Goal: Find specific page/section: Find specific page/section

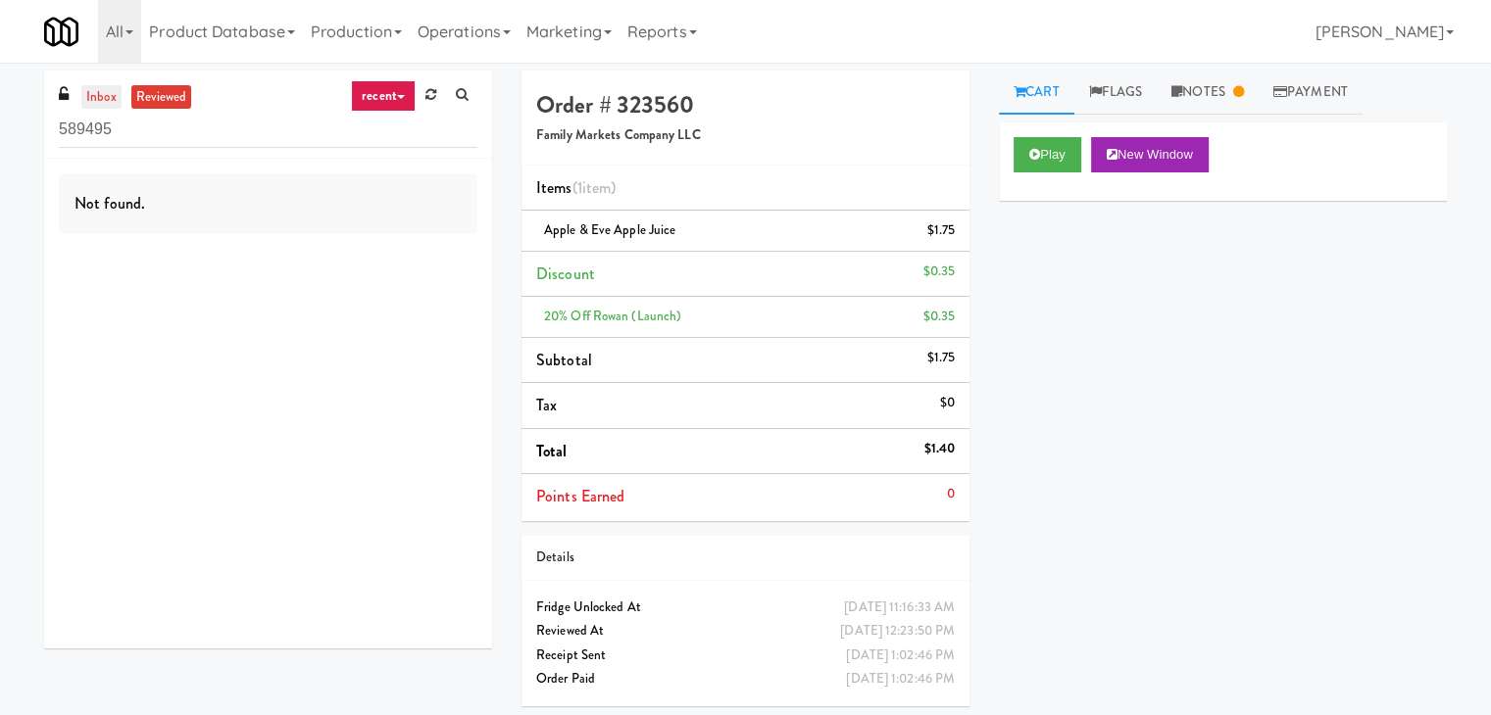
click at [101, 103] on link "inbox" at bounding box center [101, 97] width 40 height 25
click at [212, 137] on input "589495" at bounding box center [268, 130] width 418 height 36
click at [212, 136] on input "589495" at bounding box center [268, 130] width 418 height 36
paste input "[PERSON_NAME] Truck Center Cooler"
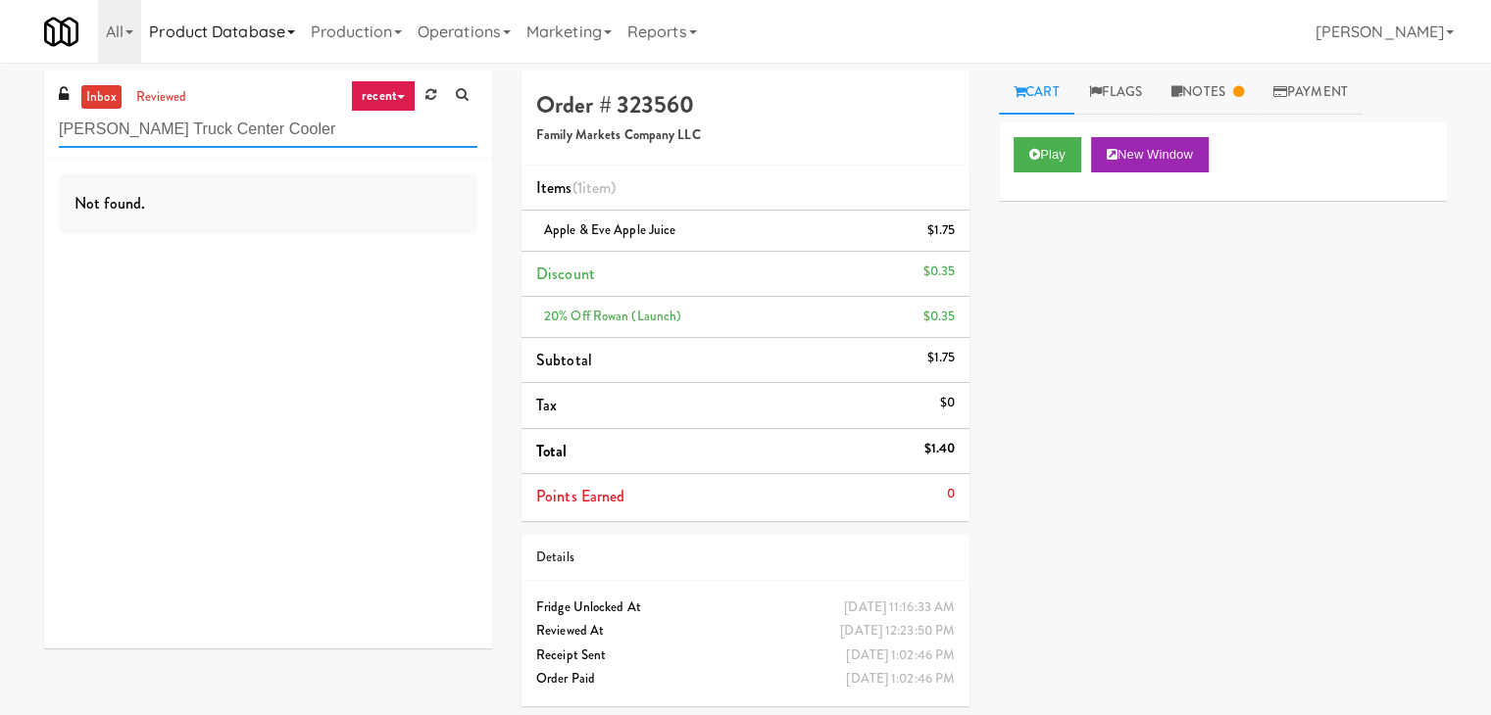
type input "[PERSON_NAME] Truck Center Cooler"
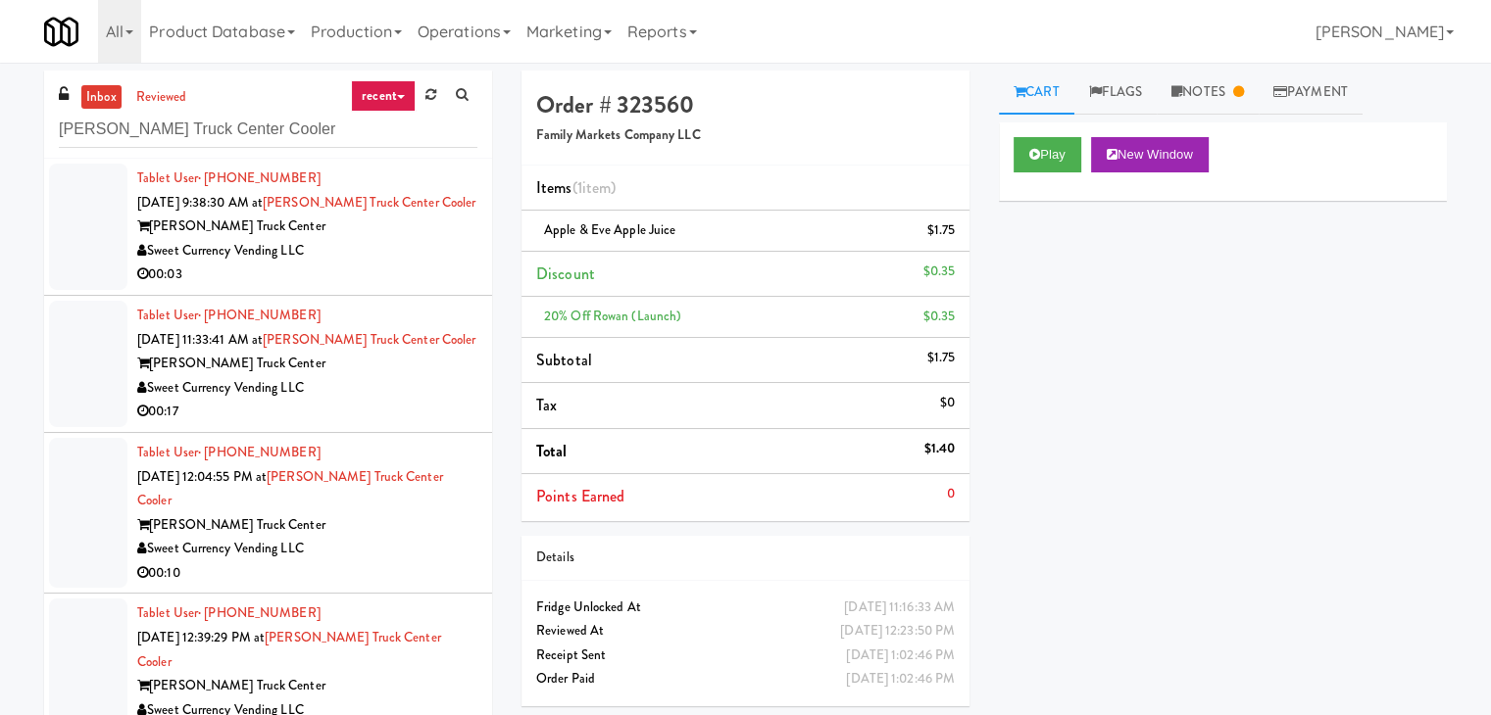
click at [382, 261] on div "Sweet Currency Vending LLC" at bounding box center [307, 251] width 340 height 25
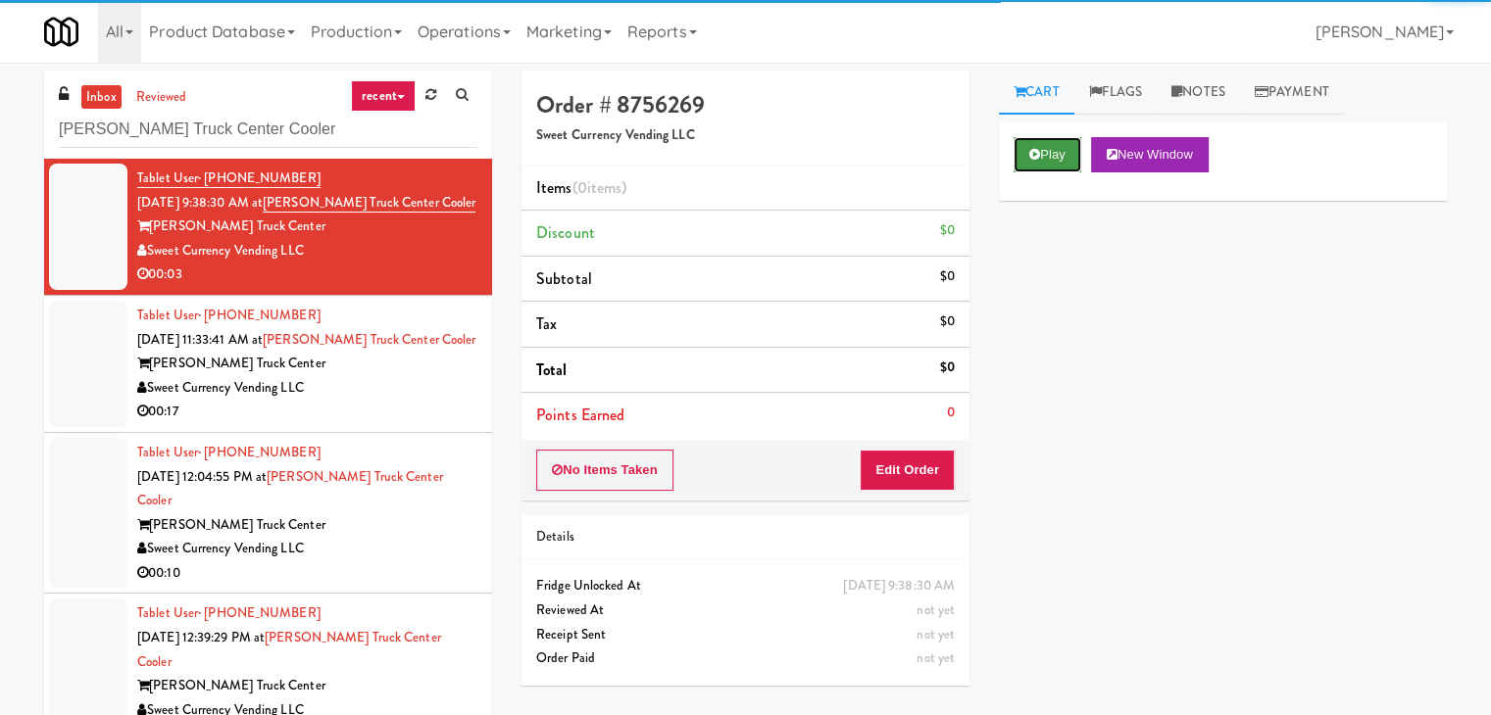
click at [1067, 161] on button "Play" at bounding box center [1047, 154] width 68 height 35
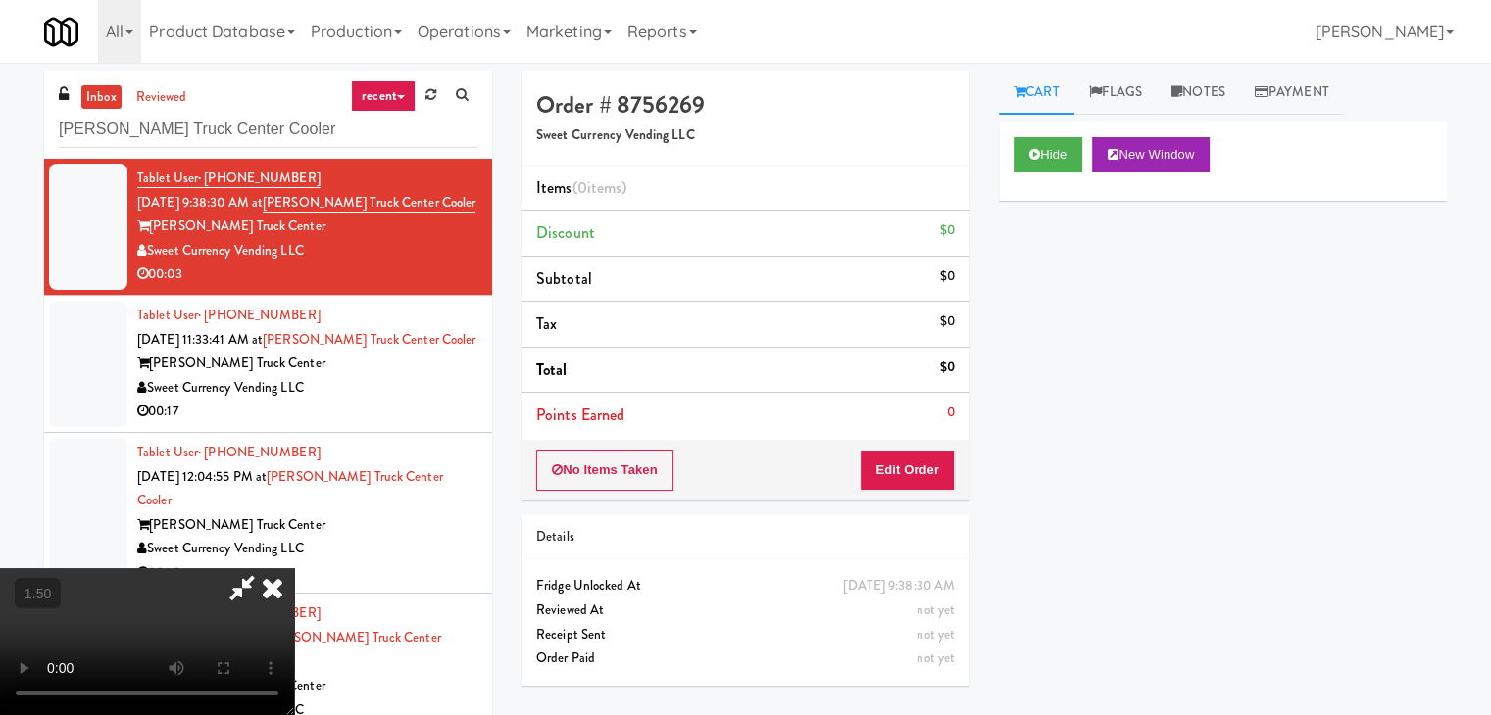
click at [294, 568] on video at bounding box center [147, 641] width 294 height 147
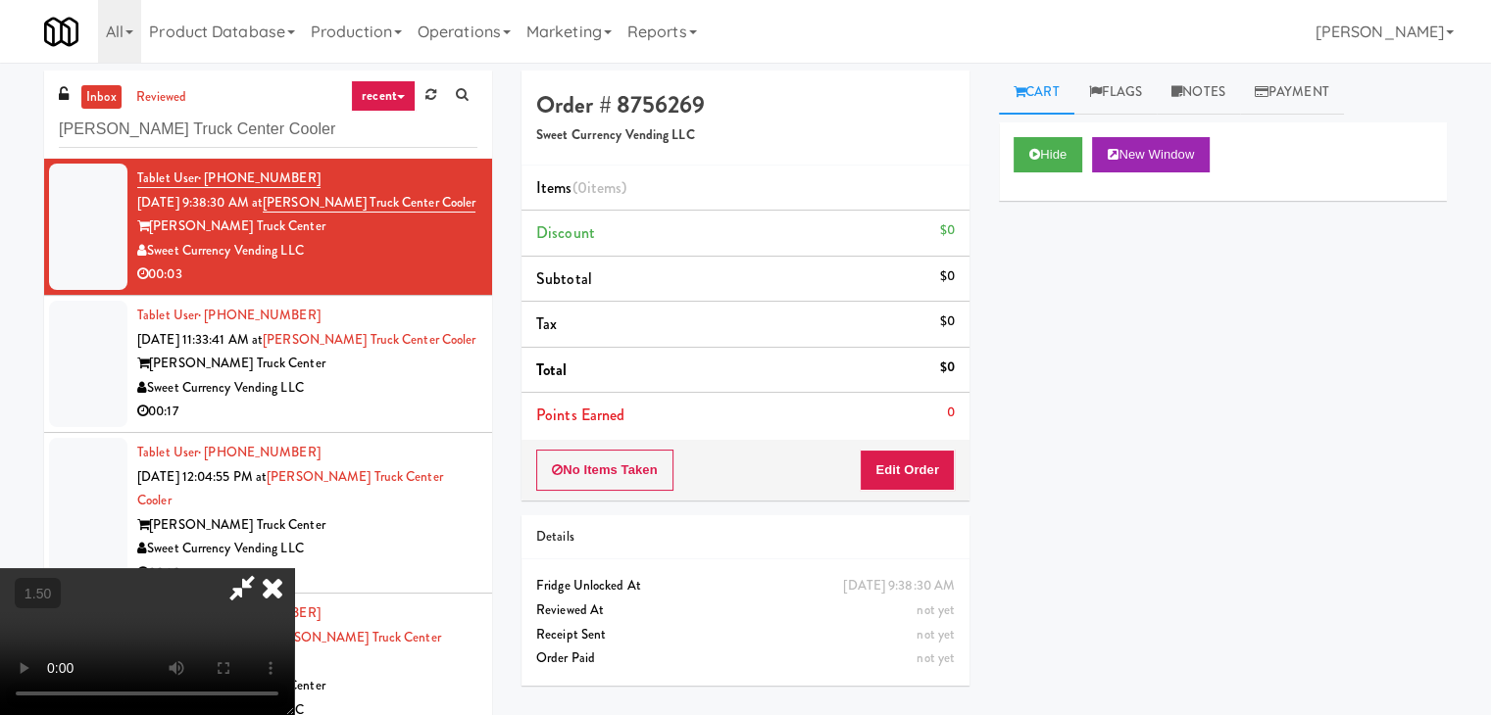
click at [294, 568] on video at bounding box center [147, 641] width 294 height 147
click at [294, 568] on icon at bounding box center [272, 587] width 43 height 39
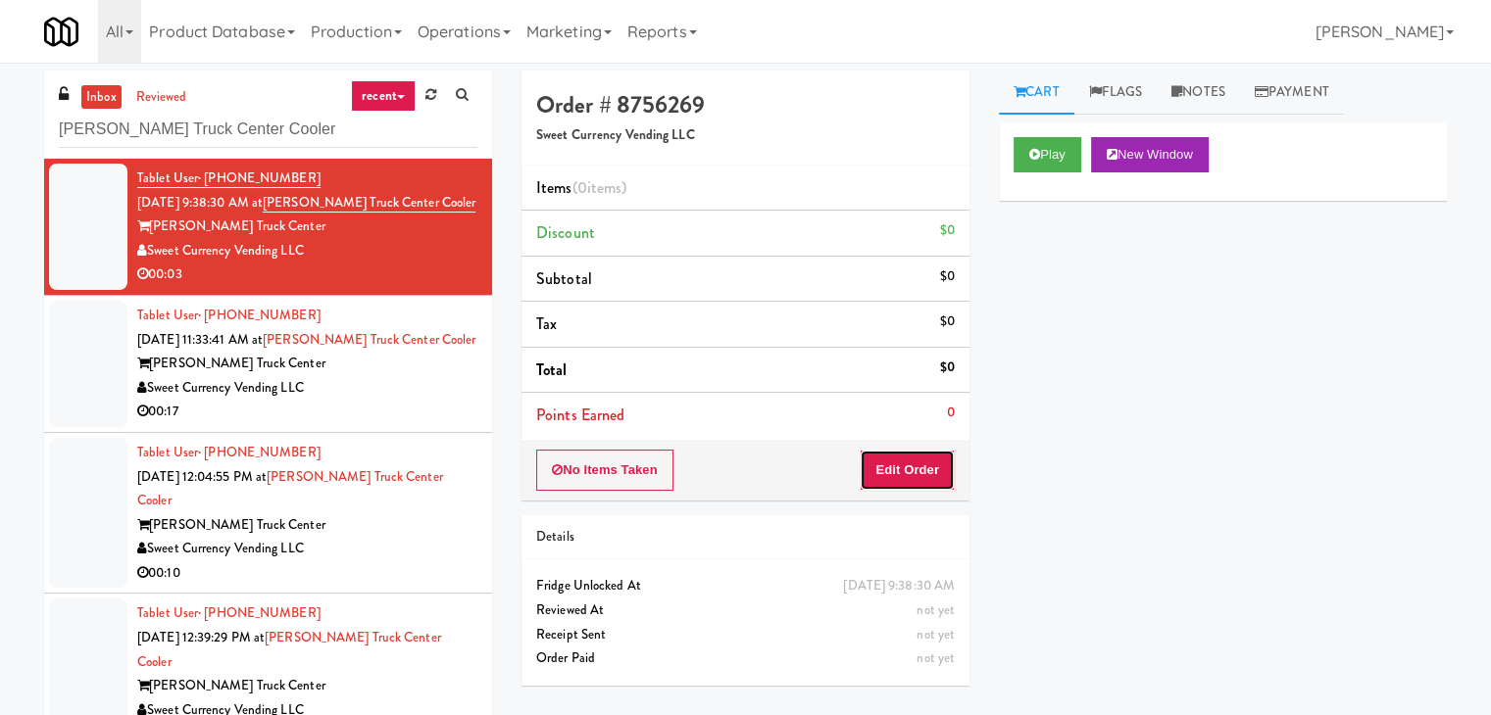
click at [889, 463] on button "Edit Order" at bounding box center [906, 470] width 95 height 41
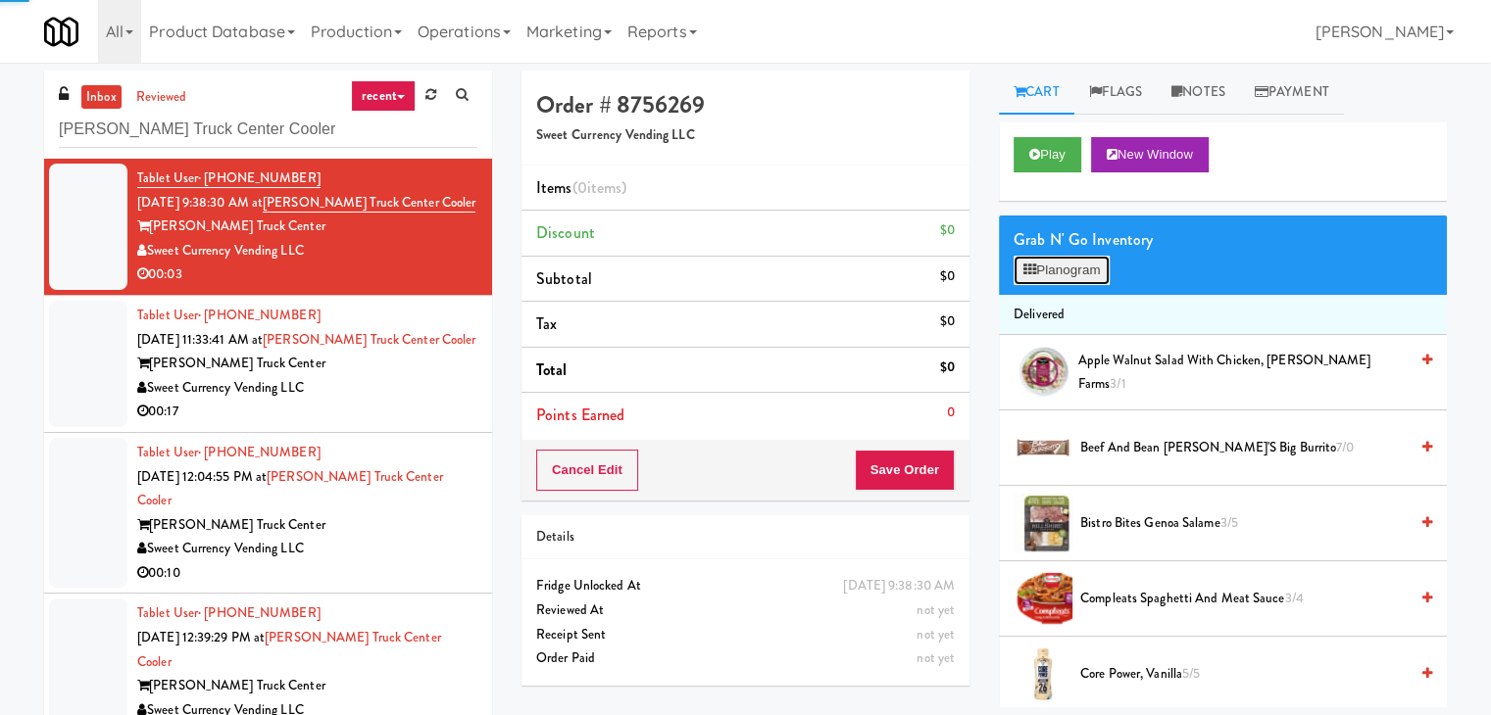
click at [1062, 268] on button "Planogram" at bounding box center [1061, 270] width 96 height 29
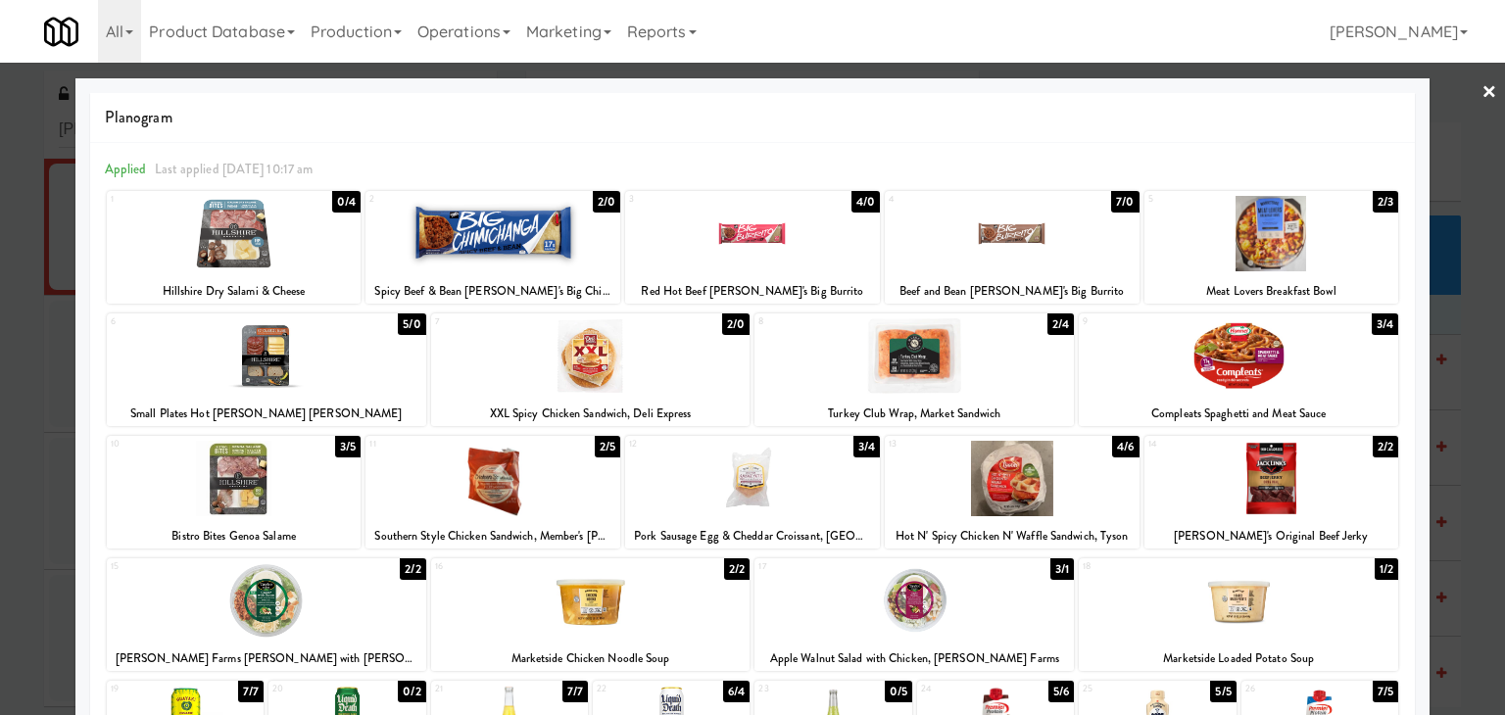
click at [364, 366] on div at bounding box center [266, 356] width 319 height 75
click at [1482, 91] on link "×" at bounding box center [1490, 93] width 16 height 61
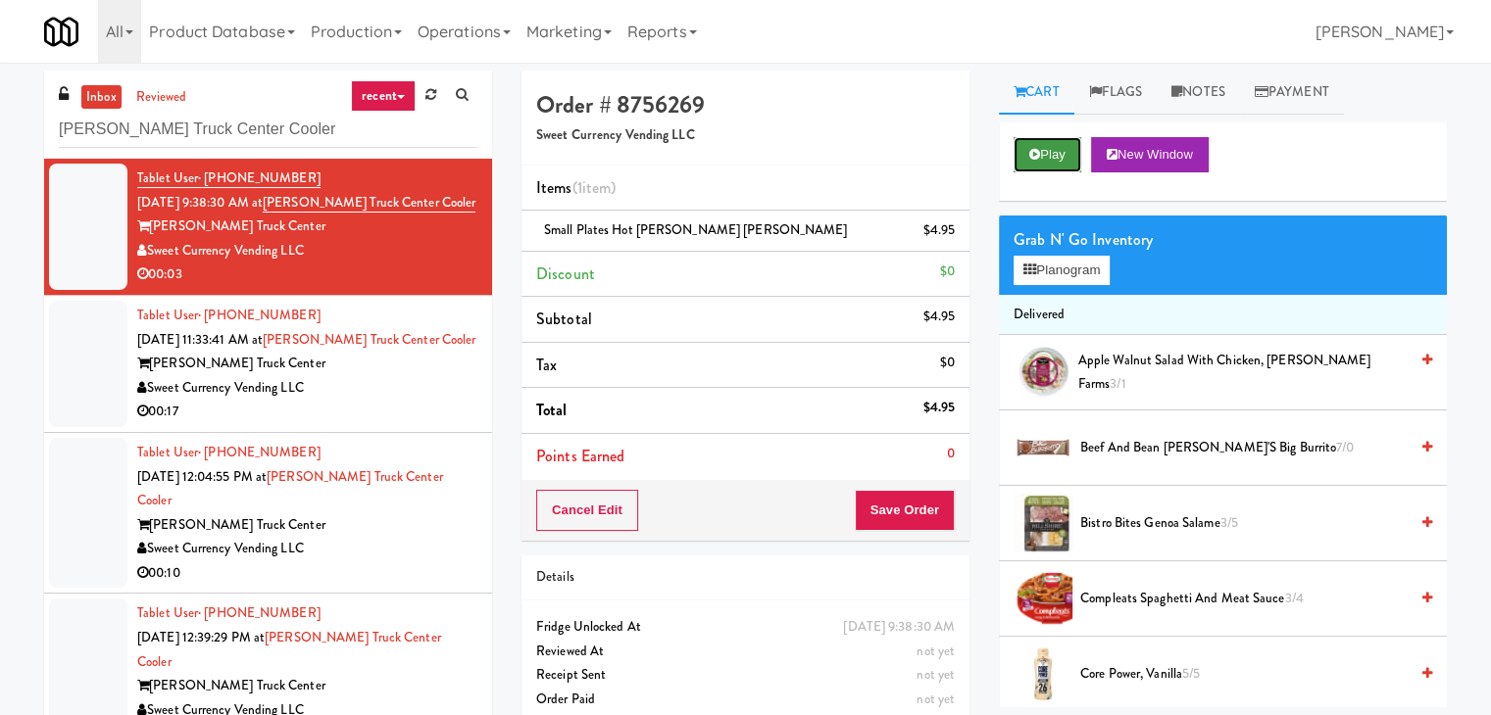
click at [1052, 141] on button "Play" at bounding box center [1047, 154] width 68 height 35
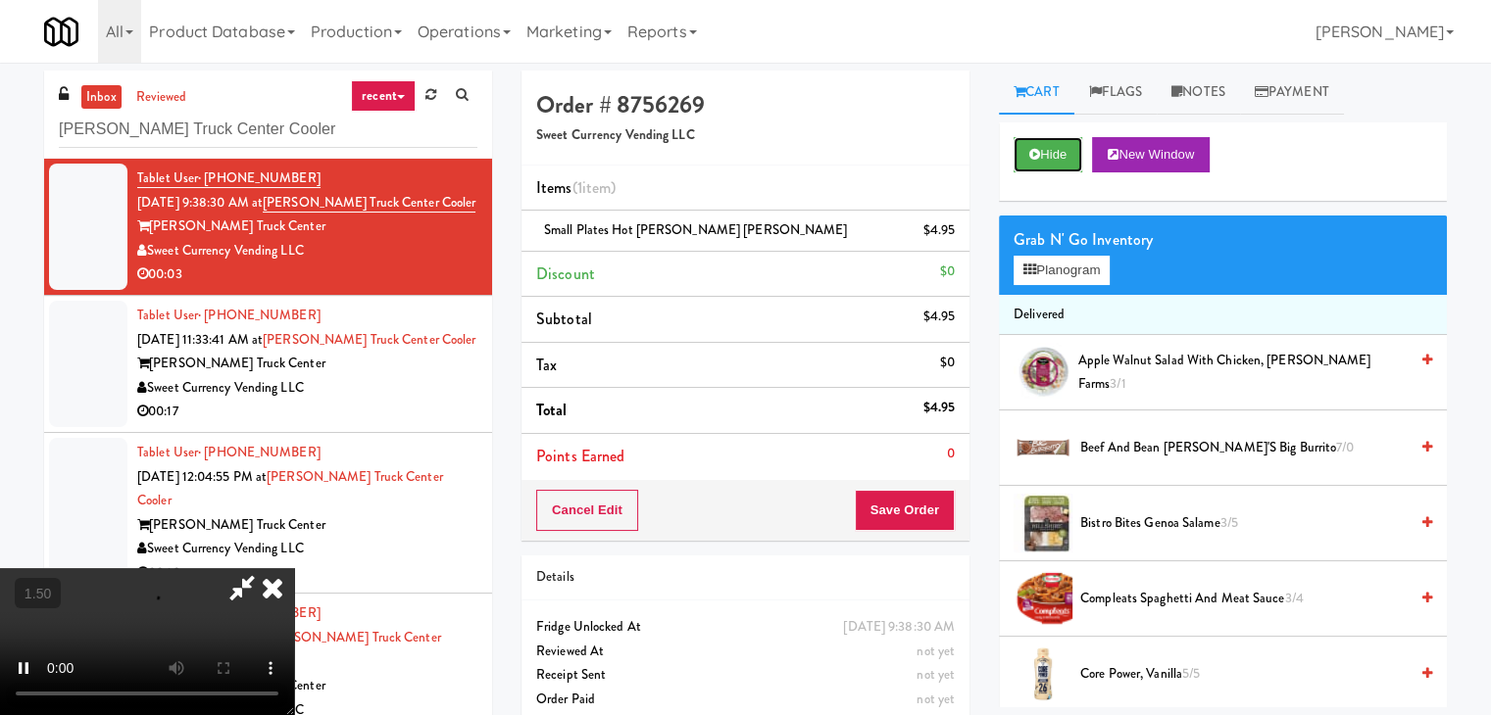
scroll to position [196, 0]
click at [294, 568] on video at bounding box center [147, 641] width 294 height 147
click at [294, 568] on icon at bounding box center [272, 587] width 43 height 39
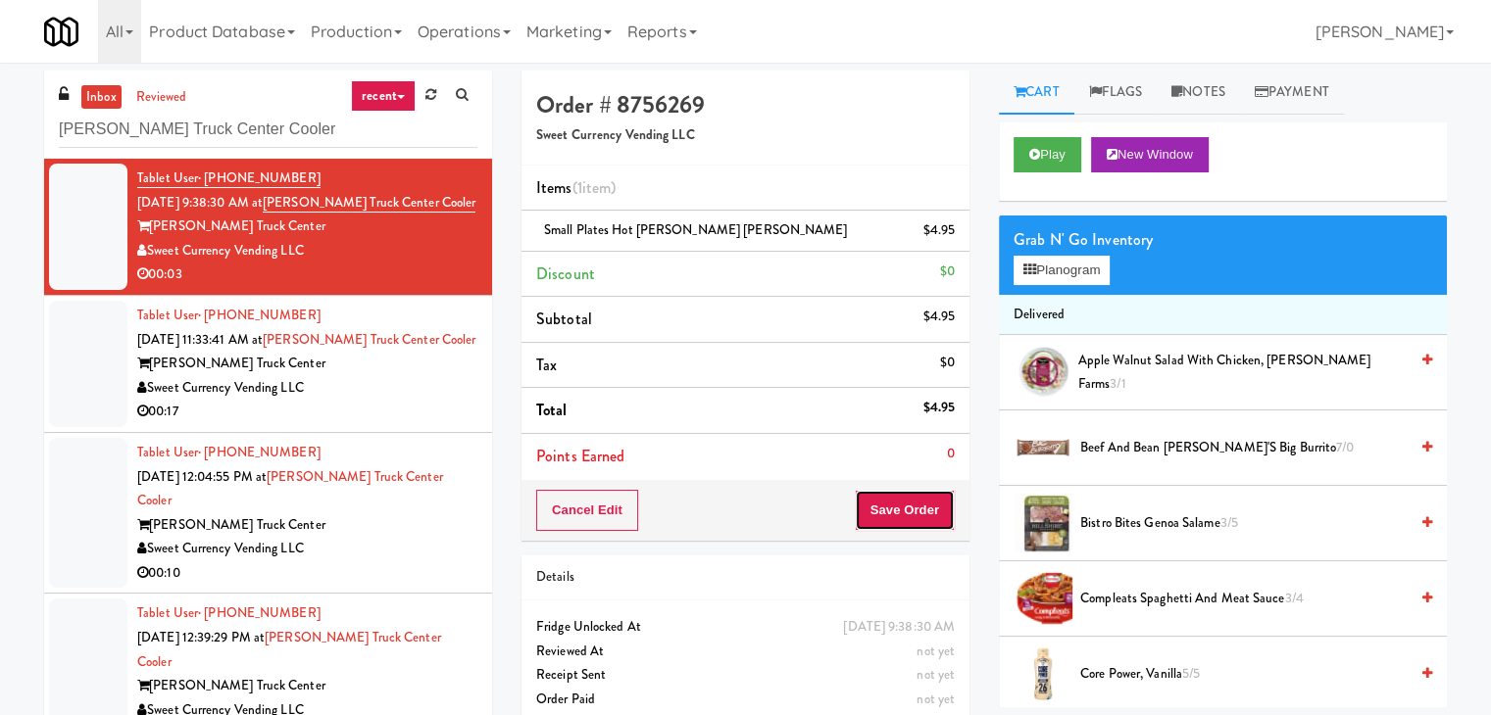
click at [890, 511] on button "Save Order" at bounding box center [905, 510] width 100 height 41
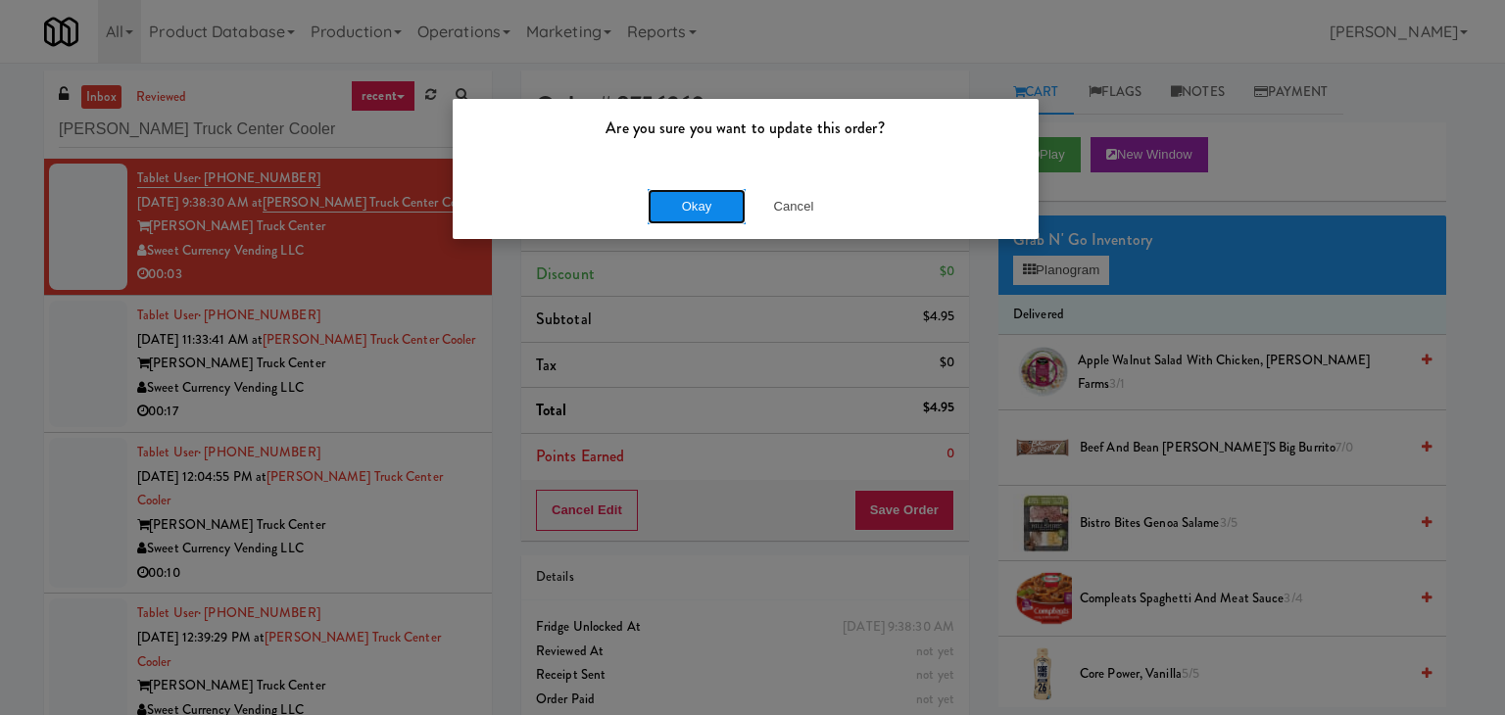
click at [713, 193] on button "Okay" at bounding box center [697, 206] width 98 height 35
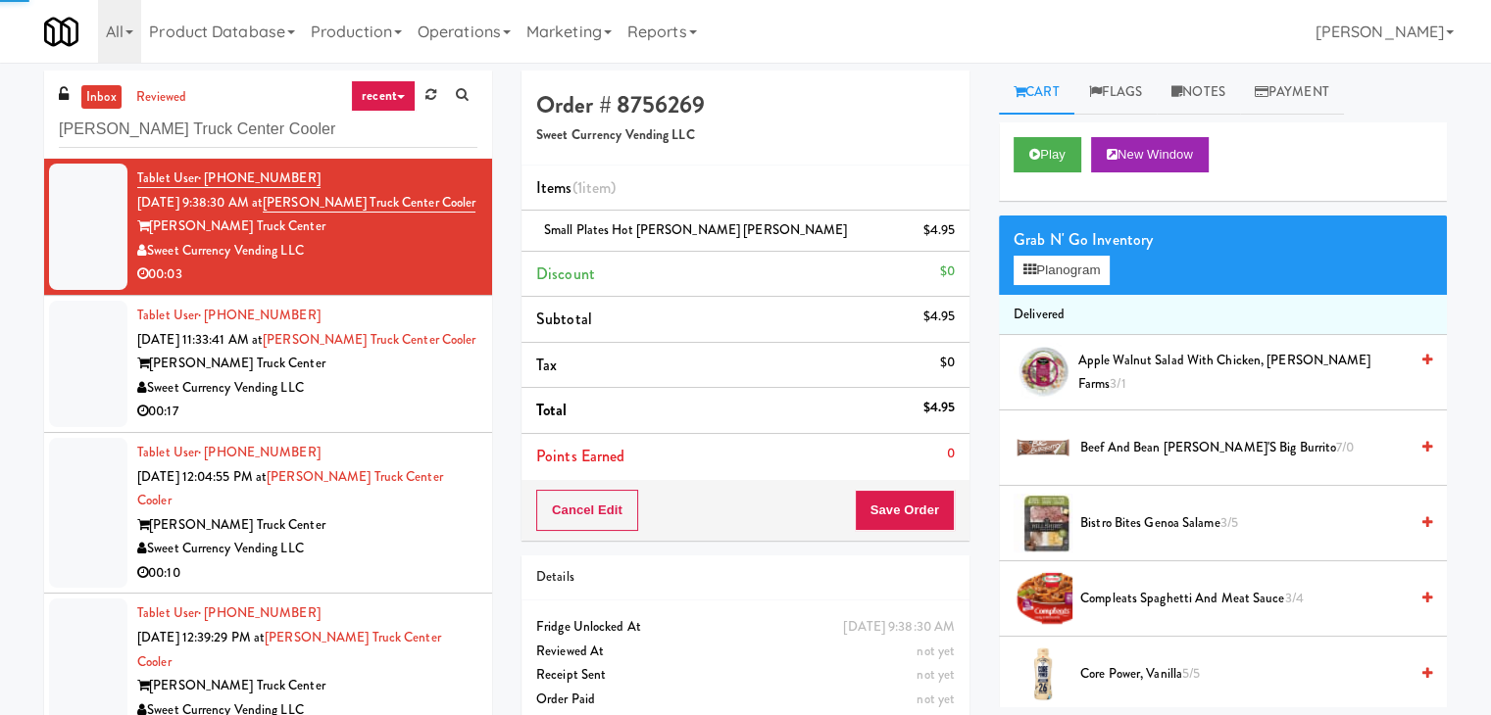
click at [432, 389] on div "Sweet Currency Vending LLC" at bounding box center [307, 388] width 340 height 25
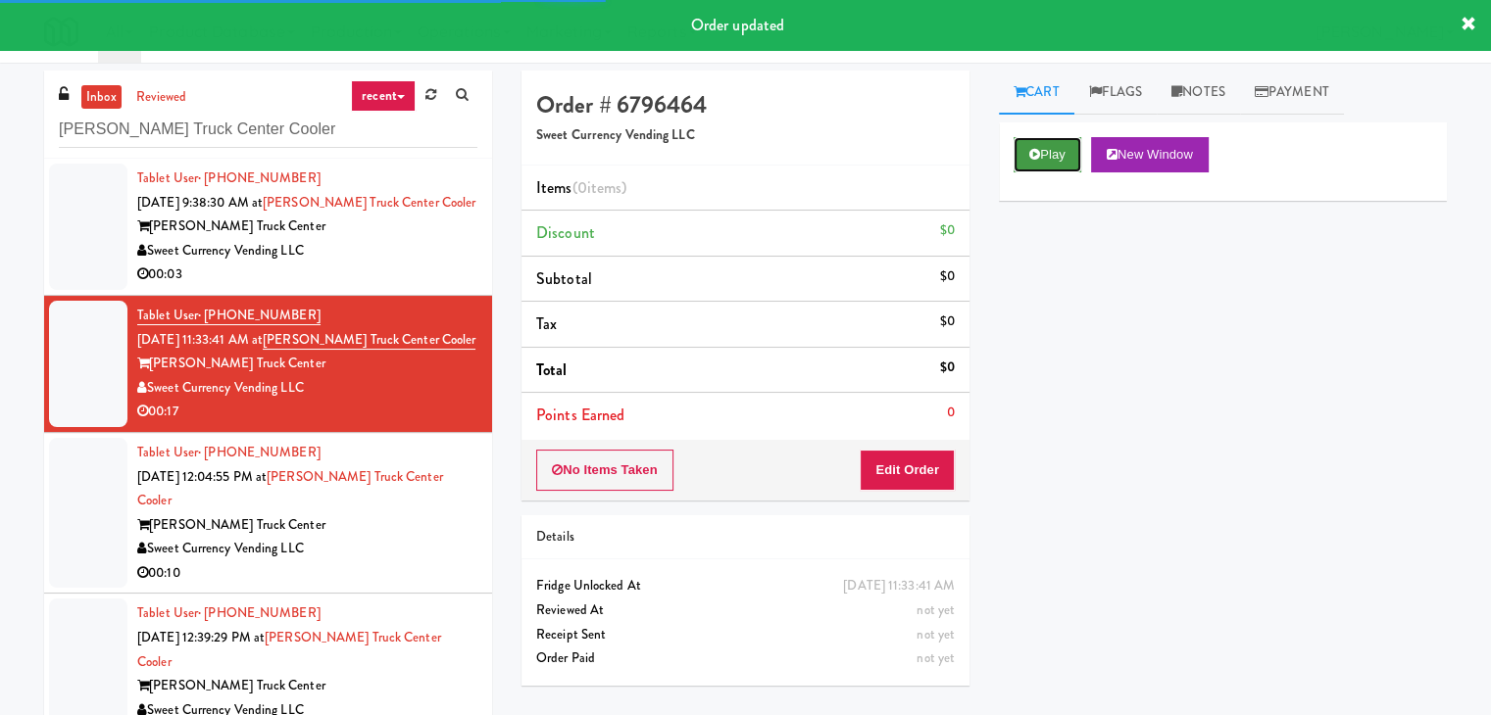
click at [1051, 154] on button "Play" at bounding box center [1047, 154] width 68 height 35
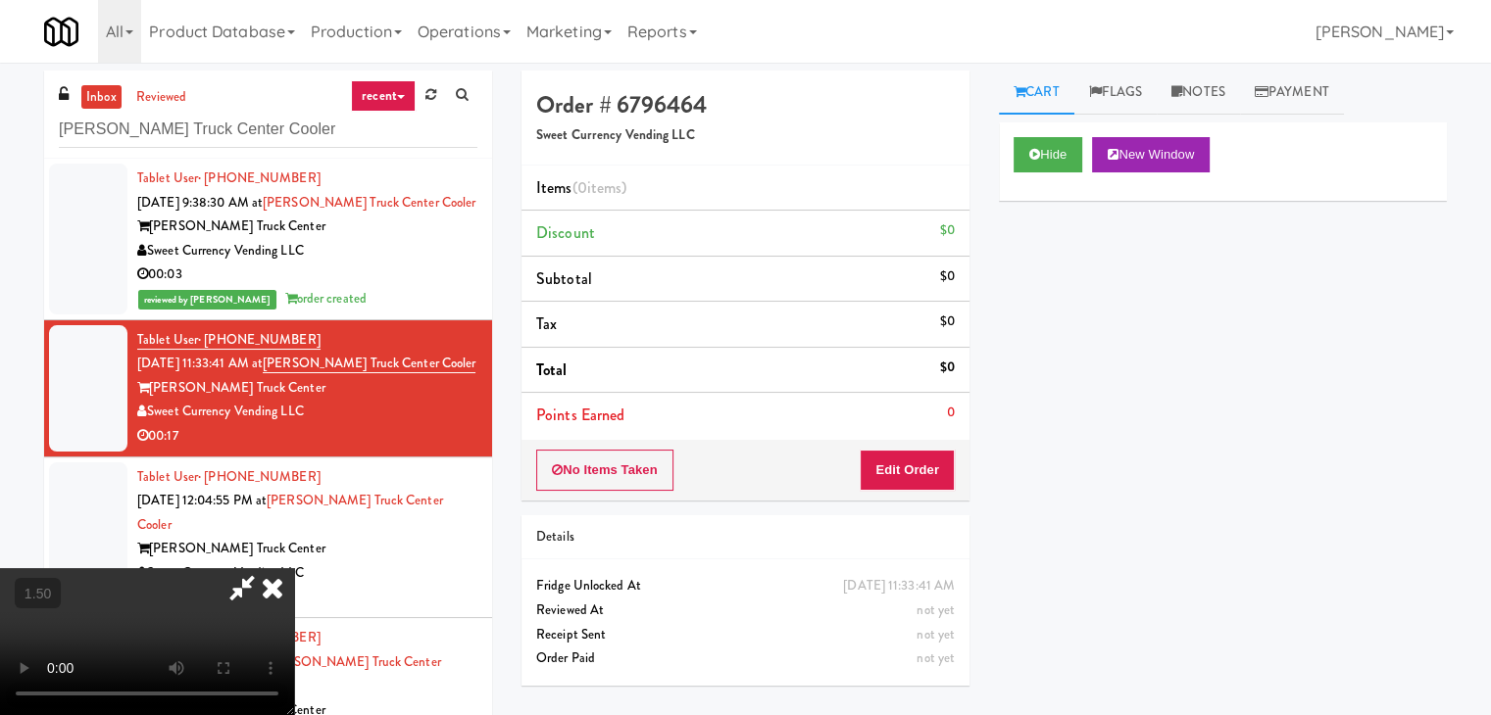
click at [265, 568] on icon at bounding box center [242, 587] width 45 height 39
click at [897, 457] on button "Edit Order" at bounding box center [906, 470] width 95 height 41
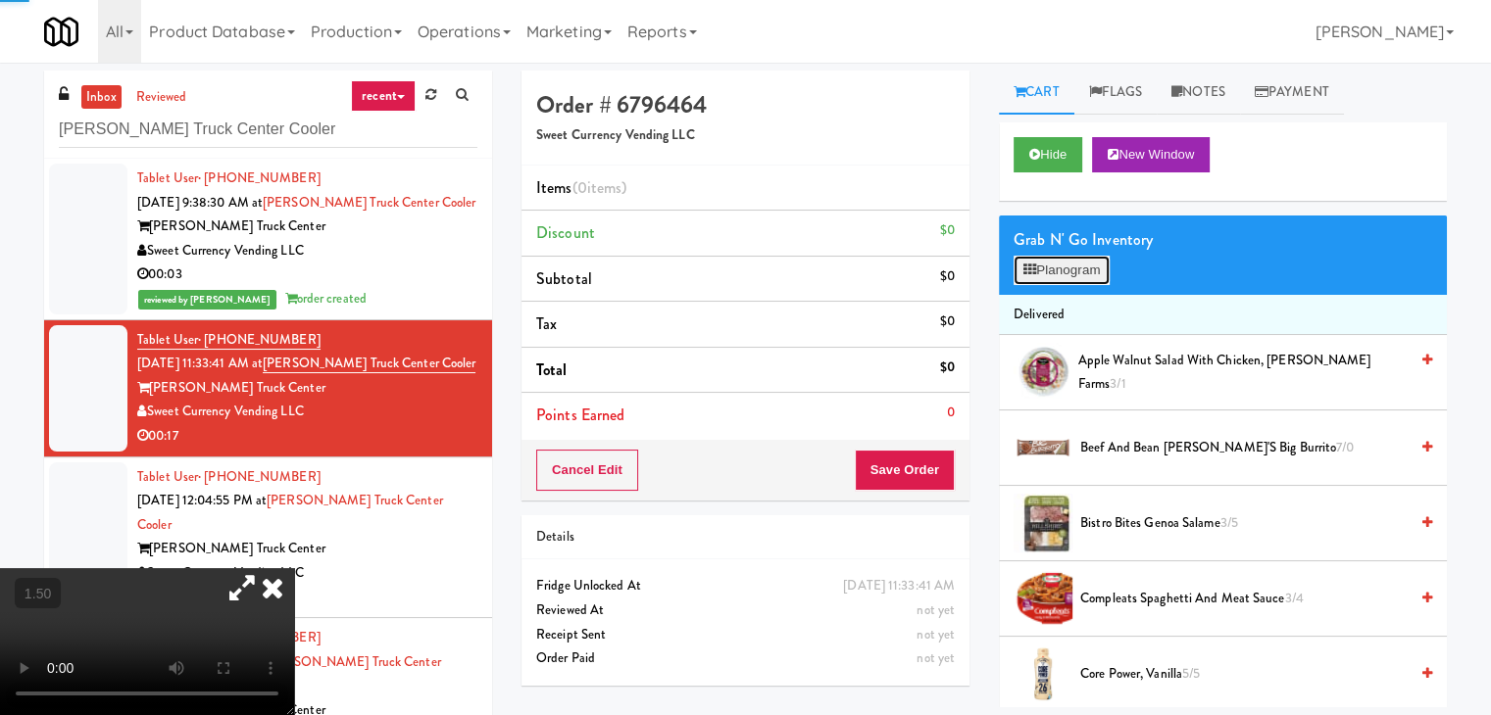
click at [1058, 281] on button "Planogram" at bounding box center [1061, 270] width 96 height 29
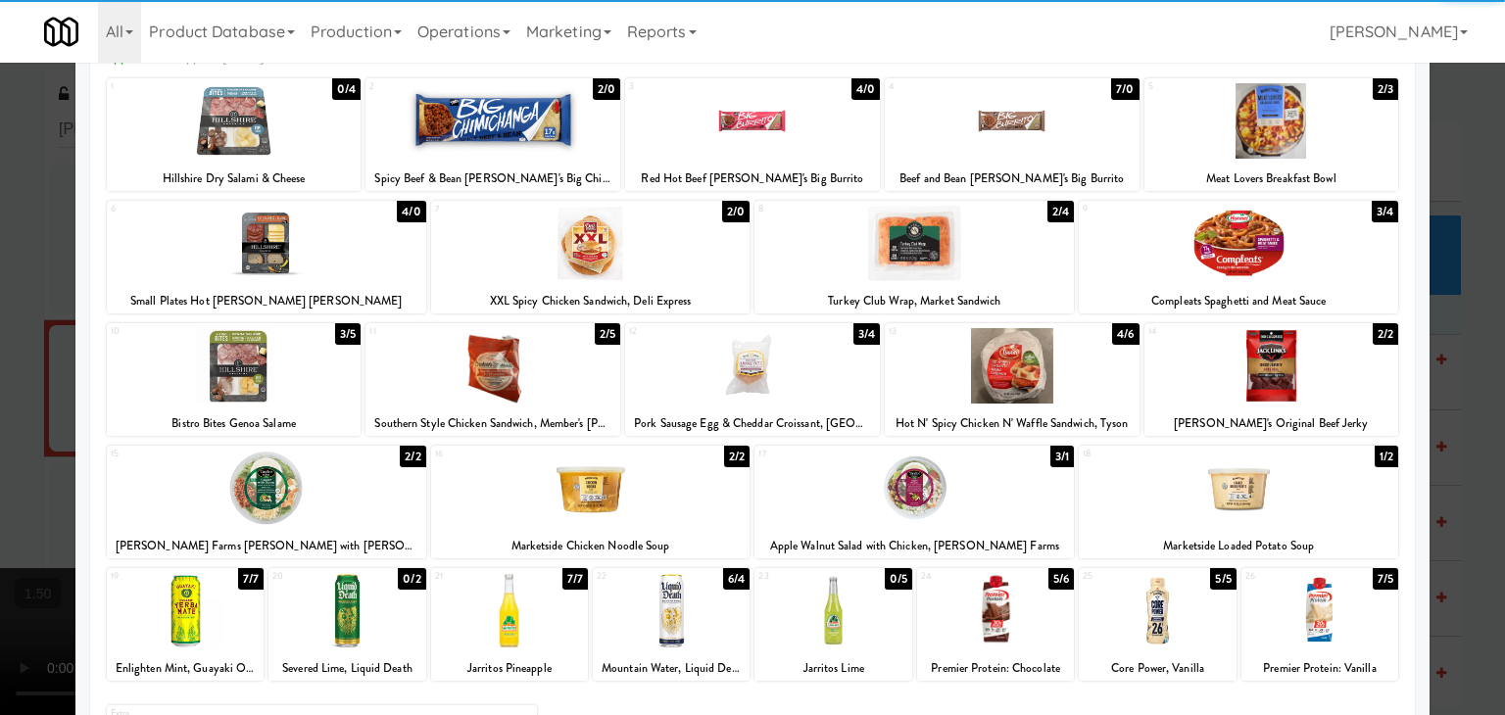
scroll to position [247, 0]
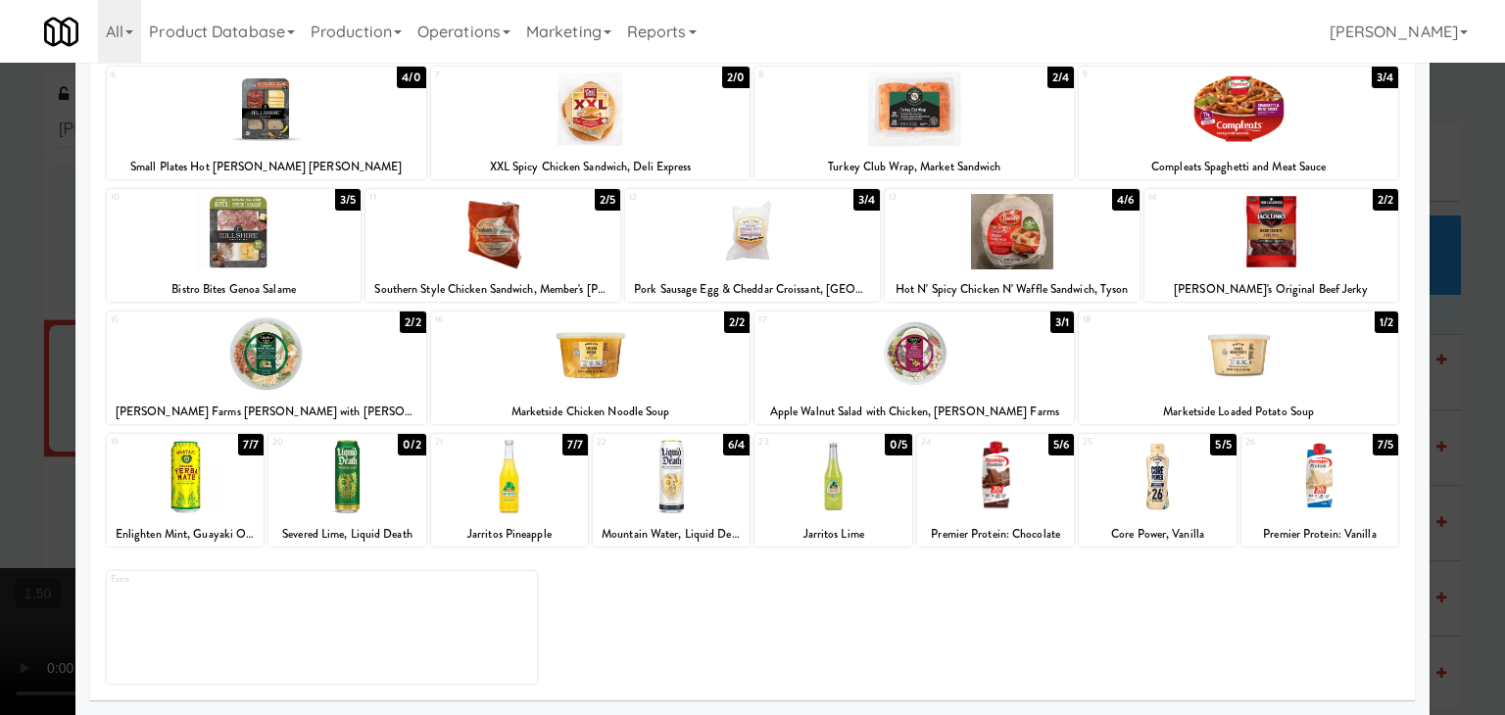
click at [522, 510] on div at bounding box center [509, 476] width 157 height 75
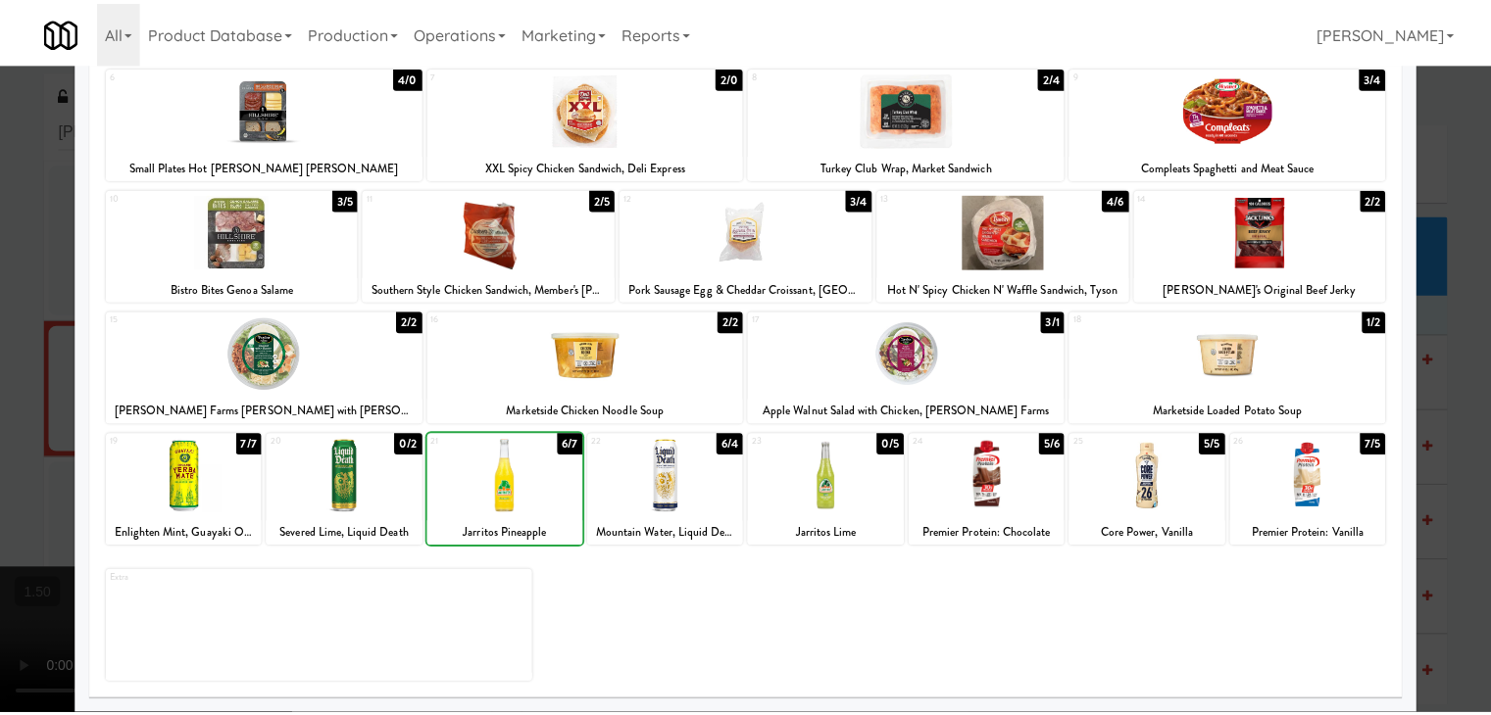
scroll to position [0, 0]
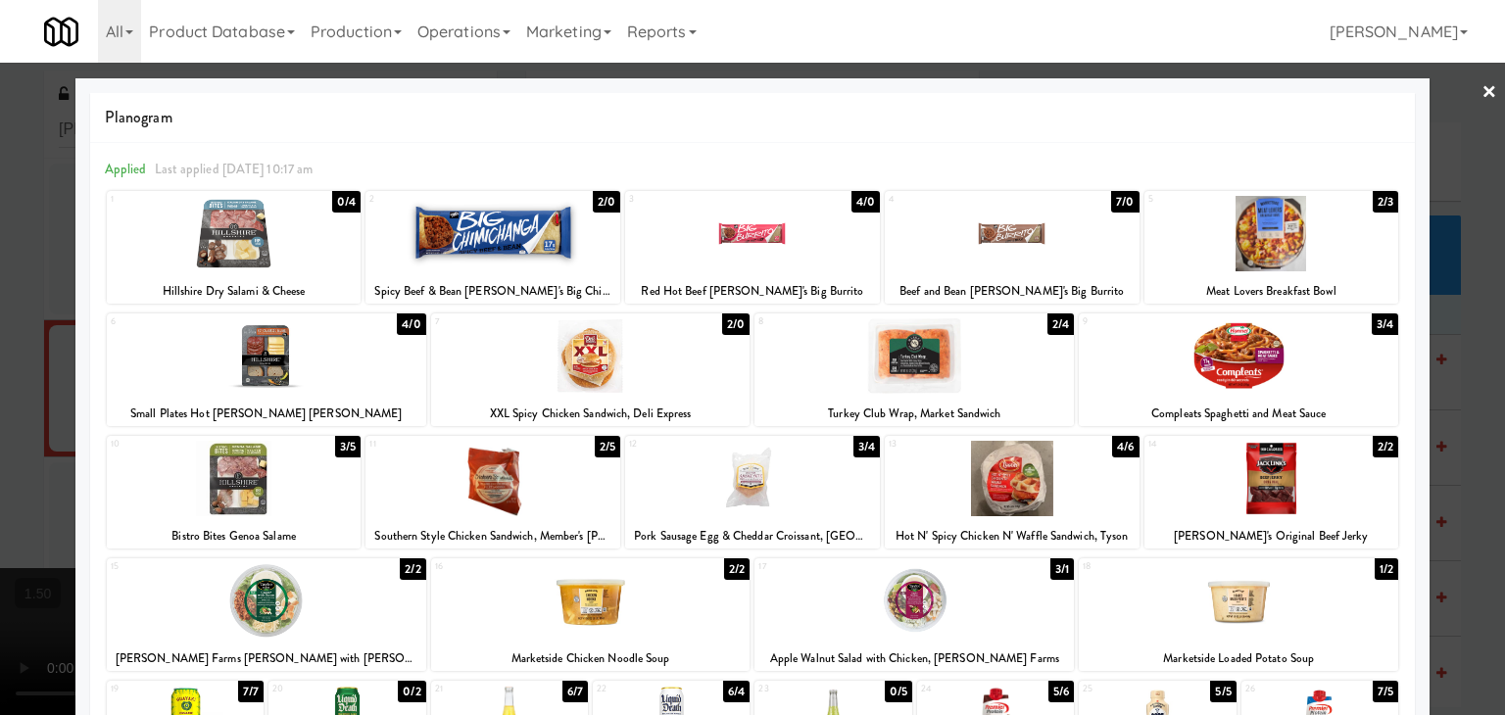
click at [1482, 99] on link "×" at bounding box center [1490, 93] width 16 height 61
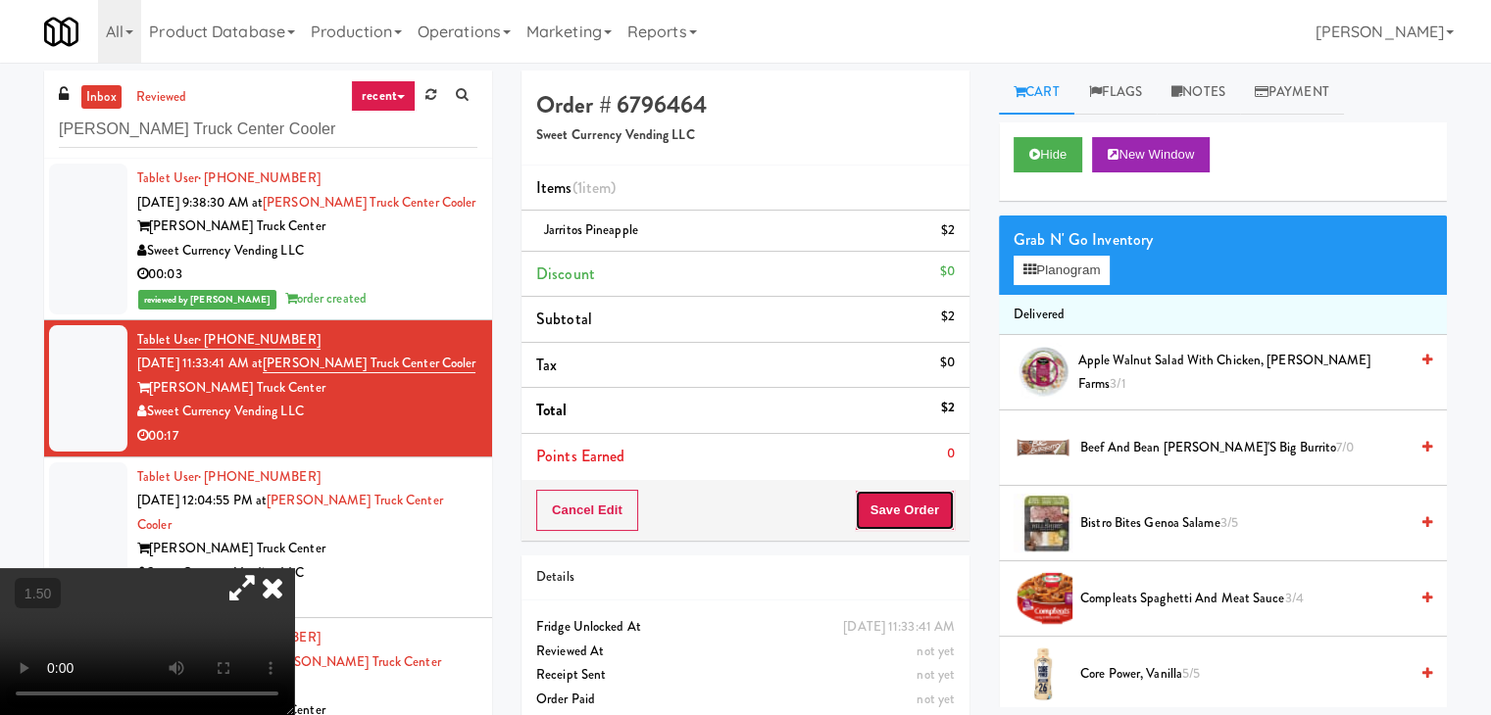
click at [917, 496] on button "Save Order" at bounding box center [905, 510] width 100 height 41
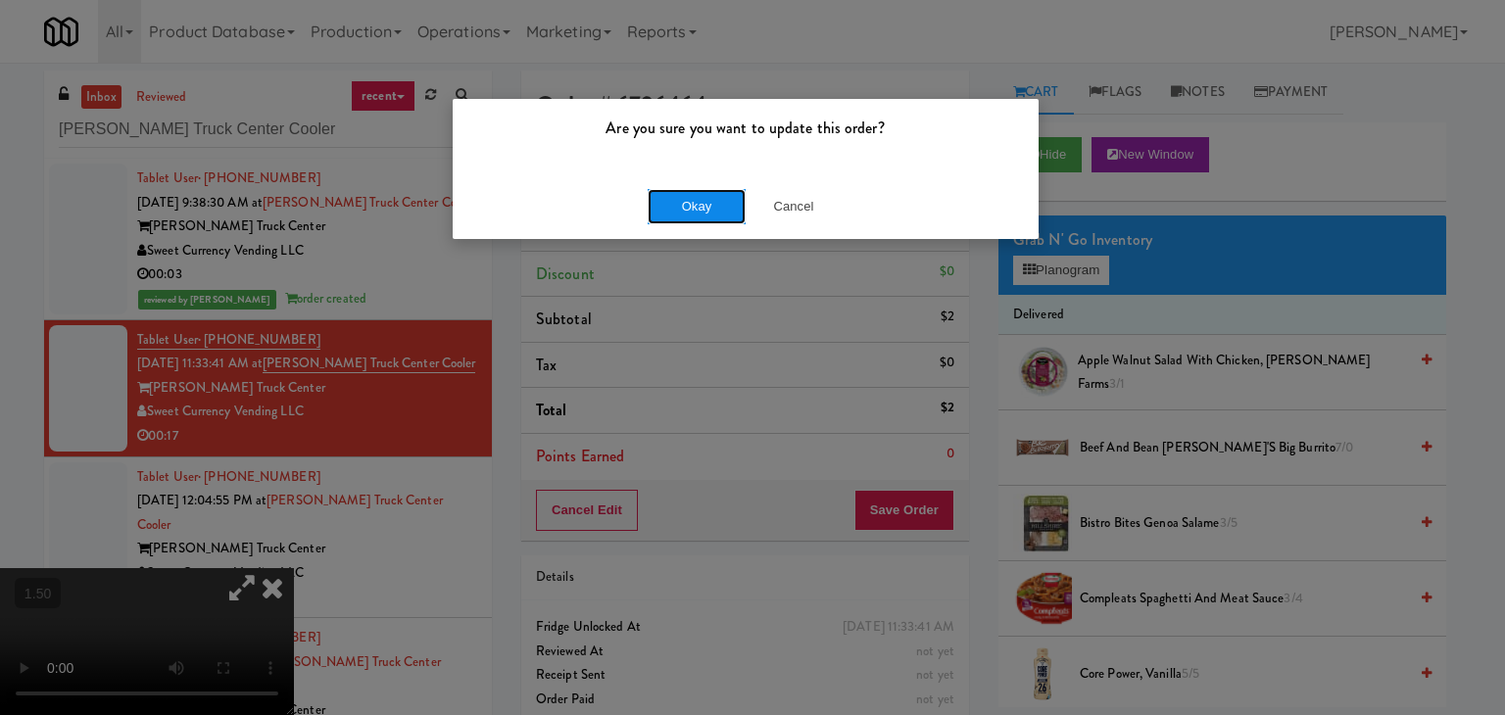
click at [721, 208] on button "Okay" at bounding box center [697, 206] width 98 height 35
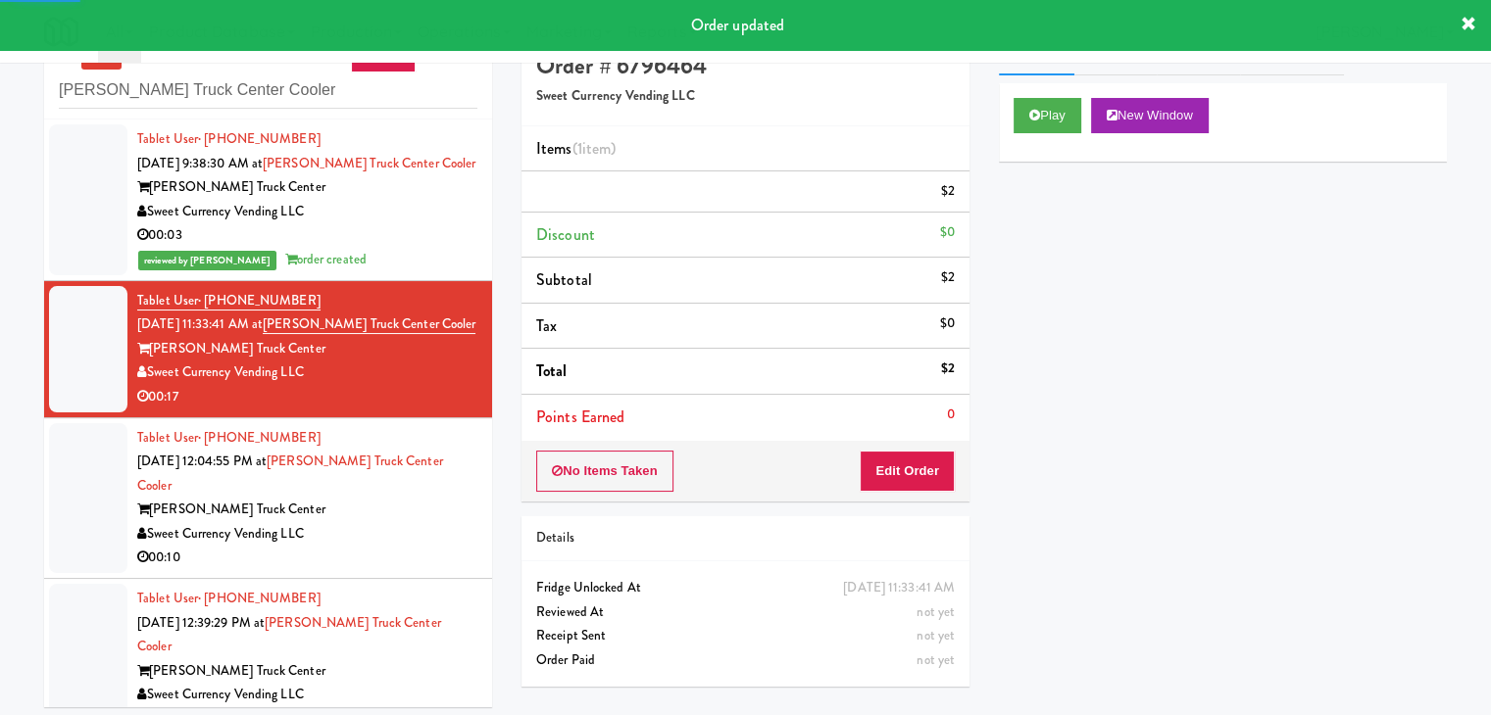
scroll to position [63, 0]
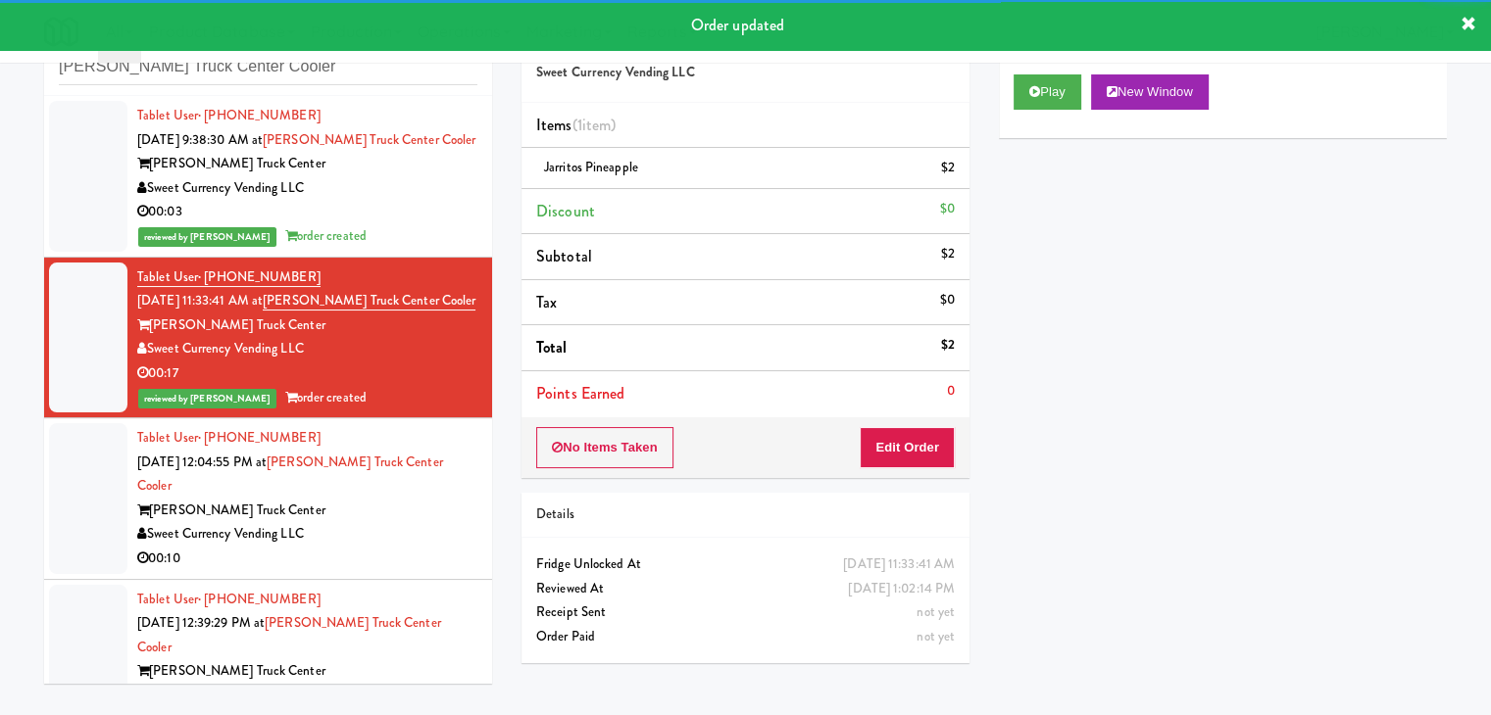
click at [439, 522] on div "Sweet Currency Vending LLC" at bounding box center [307, 534] width 340 height 25
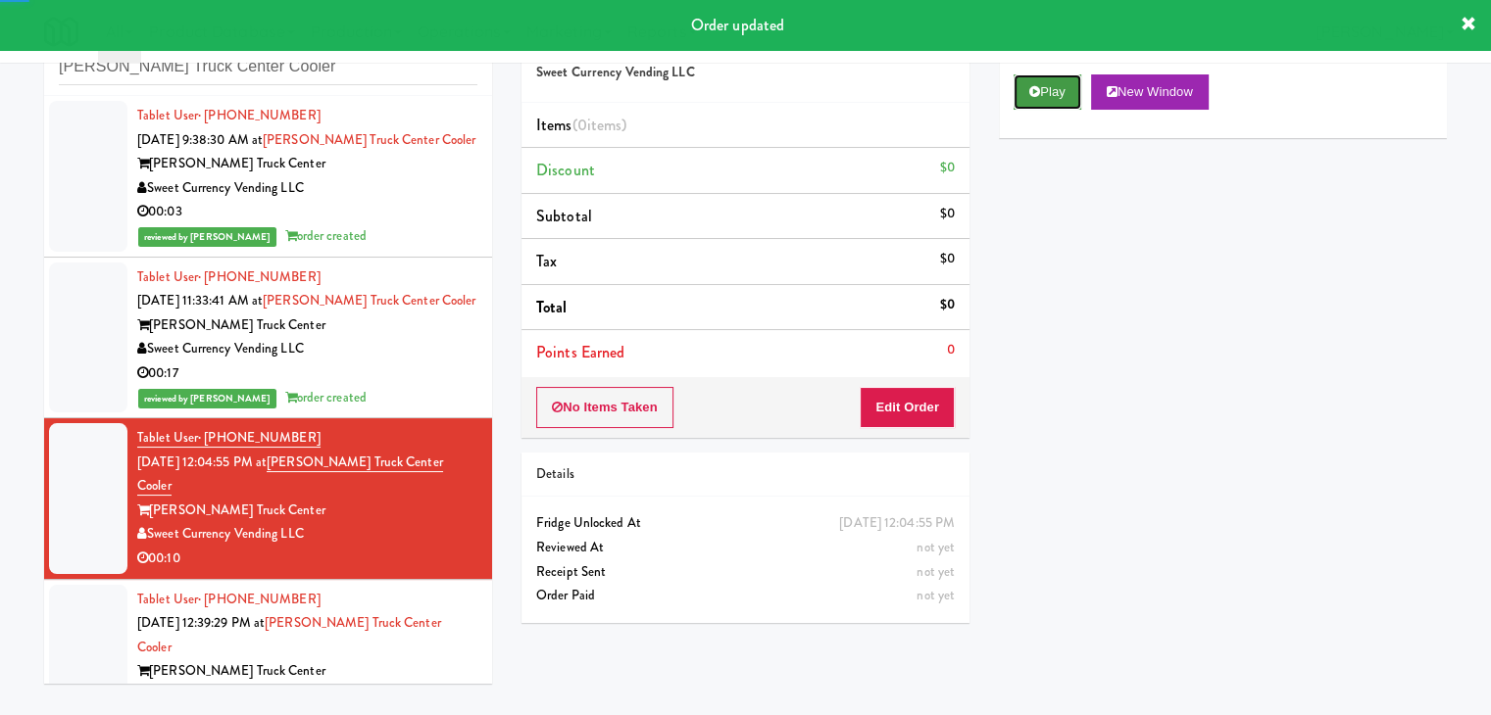
click at [1062, 86] on button "Play" at bounding box center [1047, 91] width 68 height 35
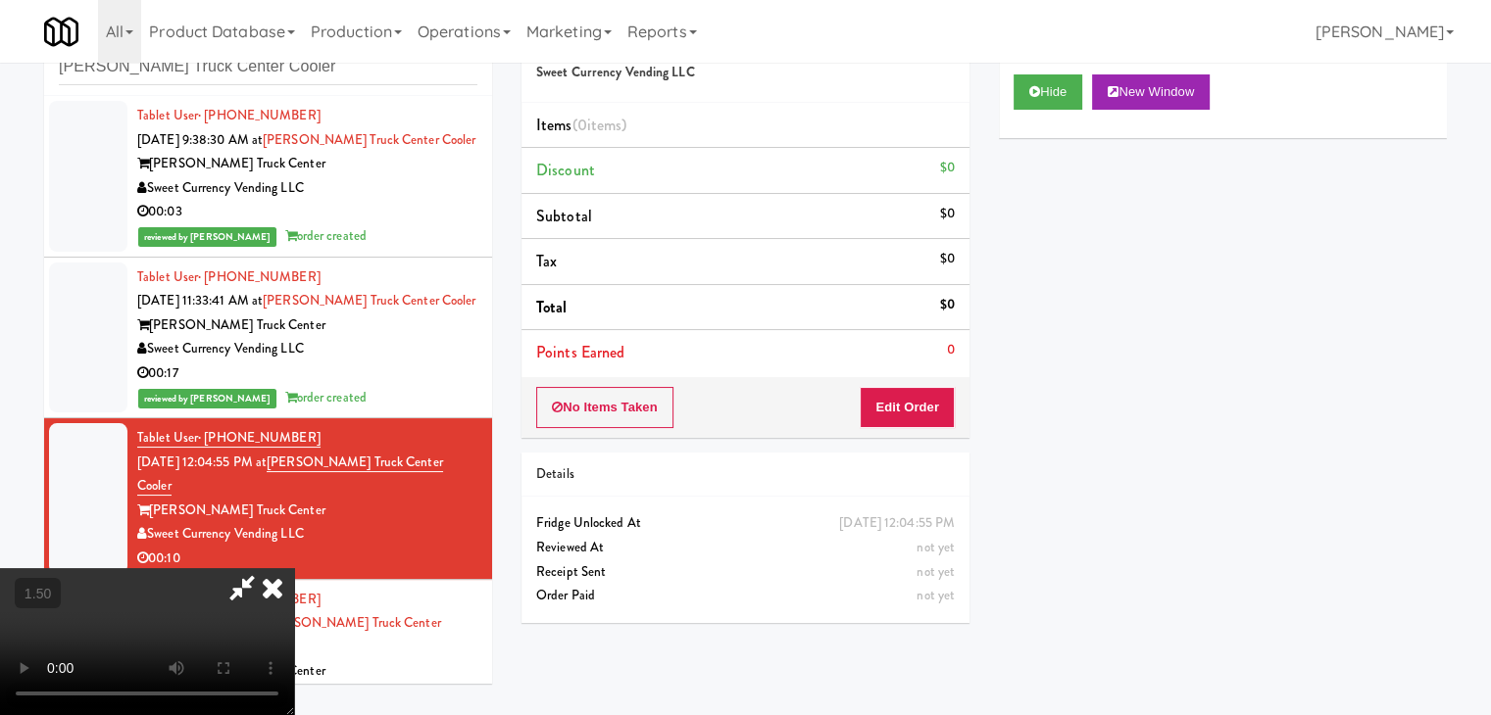
click at [294, 568] on video at bounding box center [147, 641] width 294 height 147
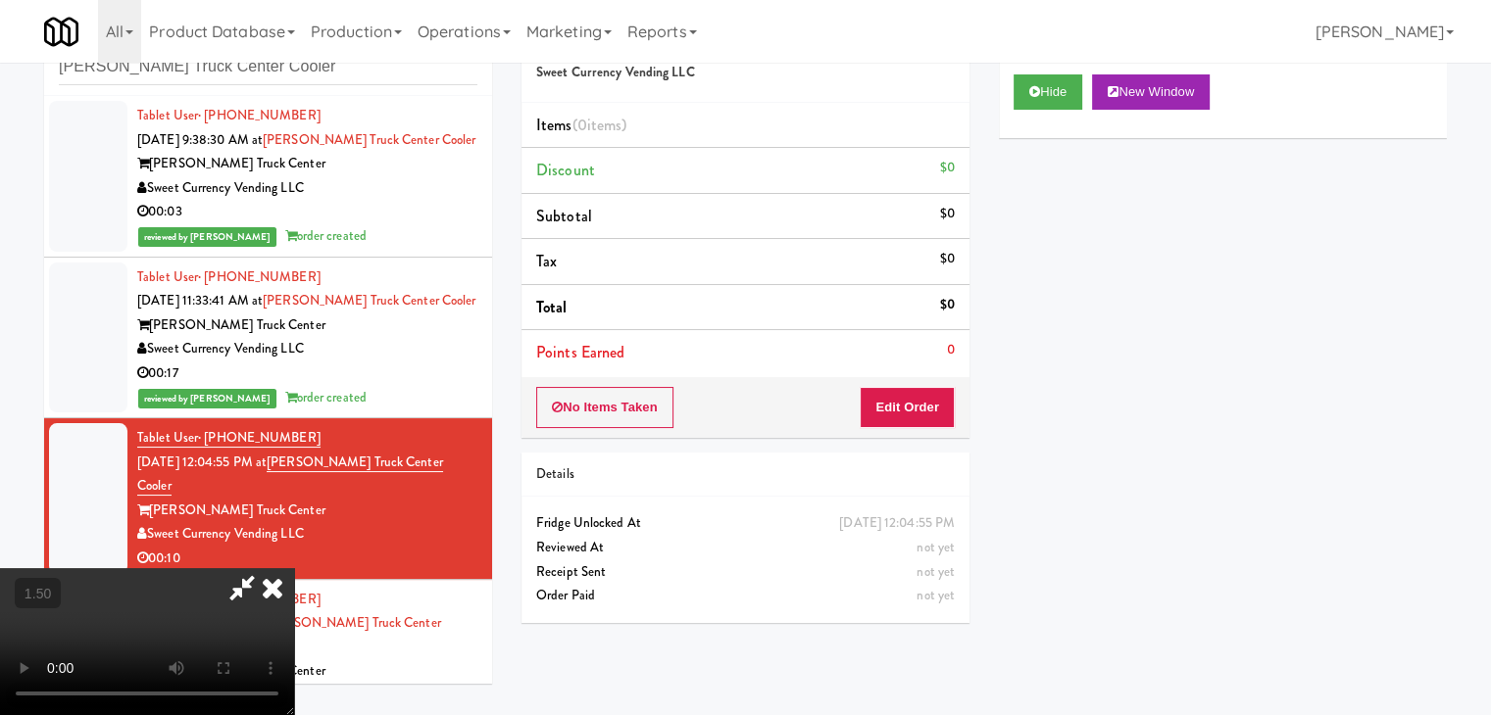
click at [294, 568] on video at bounding box center [147, 641] width 294 height 147
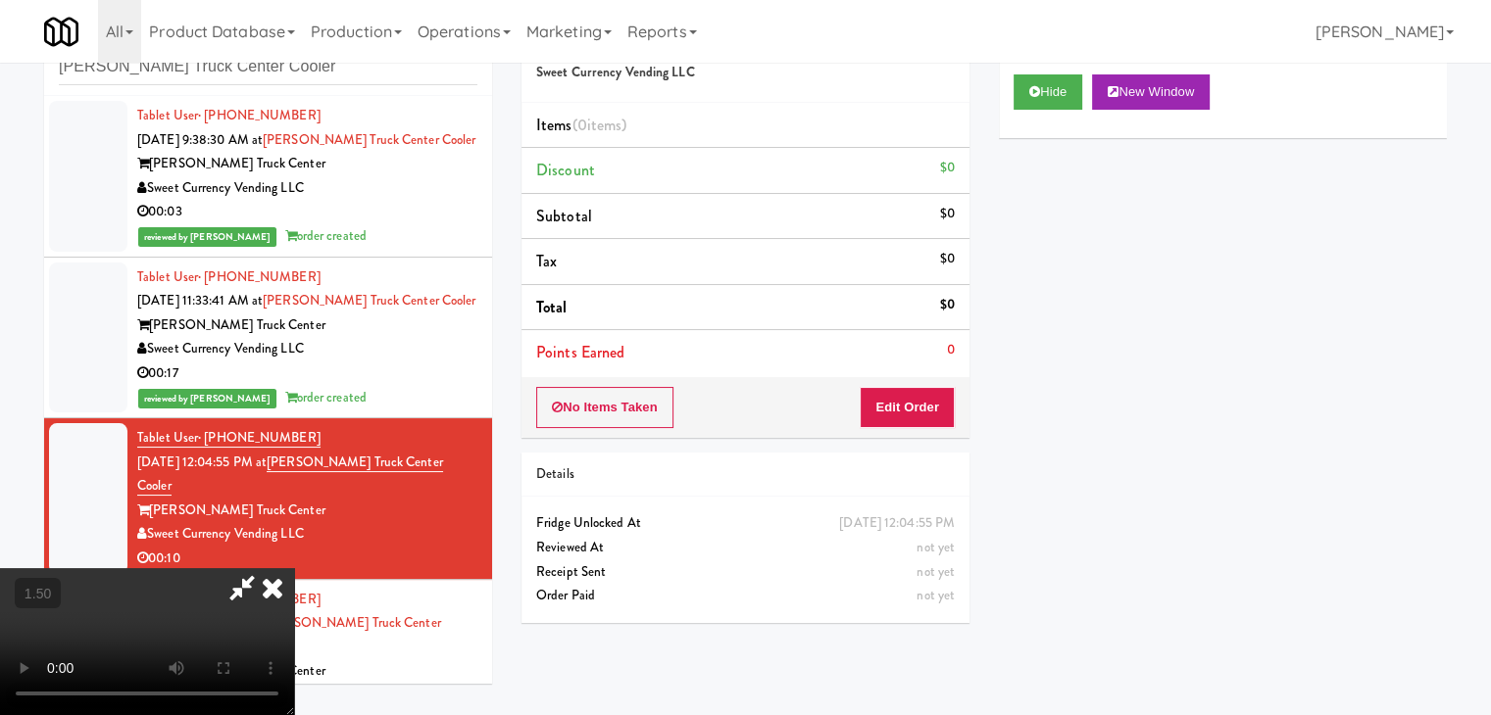
click at [294, 568] on video at bounding box center [147, 641] width 294 height 147
click at [294, 568] on icon at bounding box center [272, 587] width 43 height 39
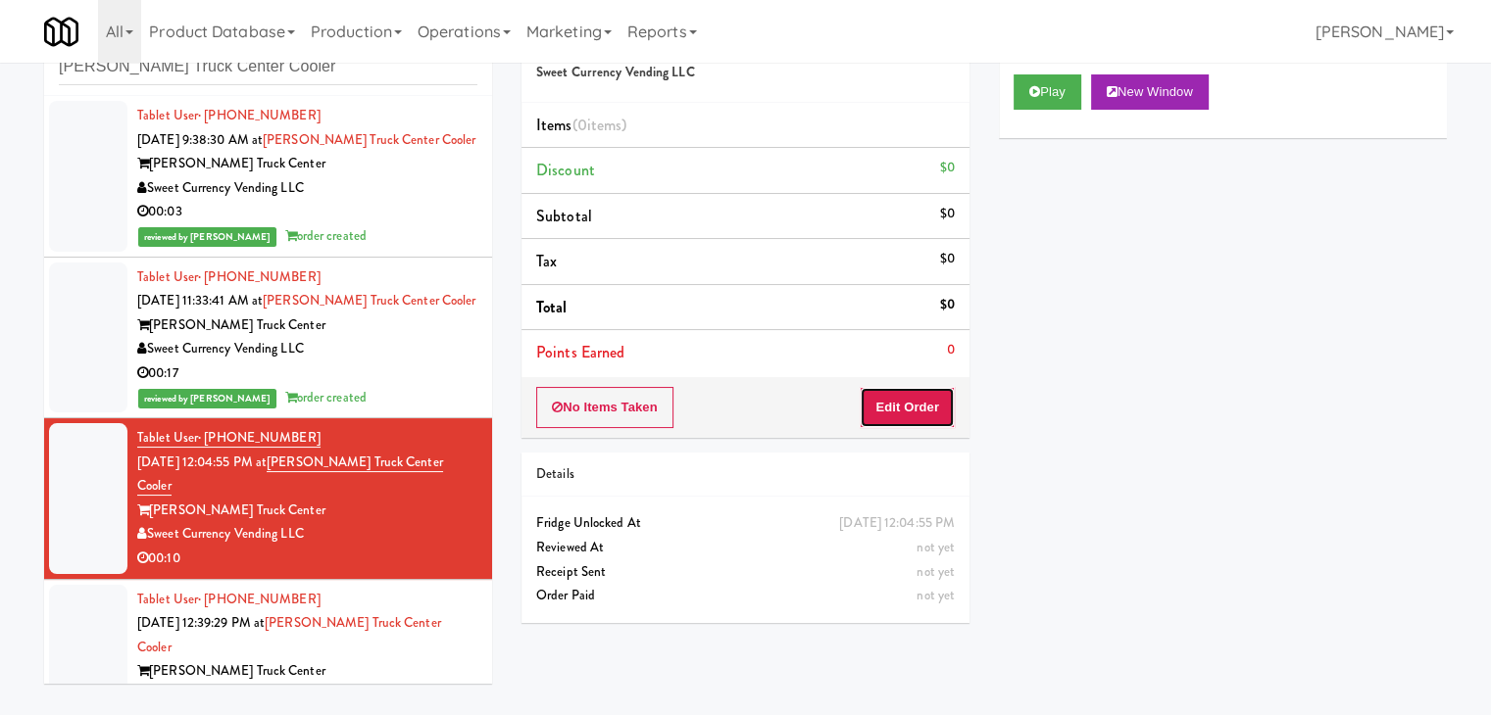
click at [880, 400] on button "Edit Order" at bounding box center [906, 407] width 95 height 41
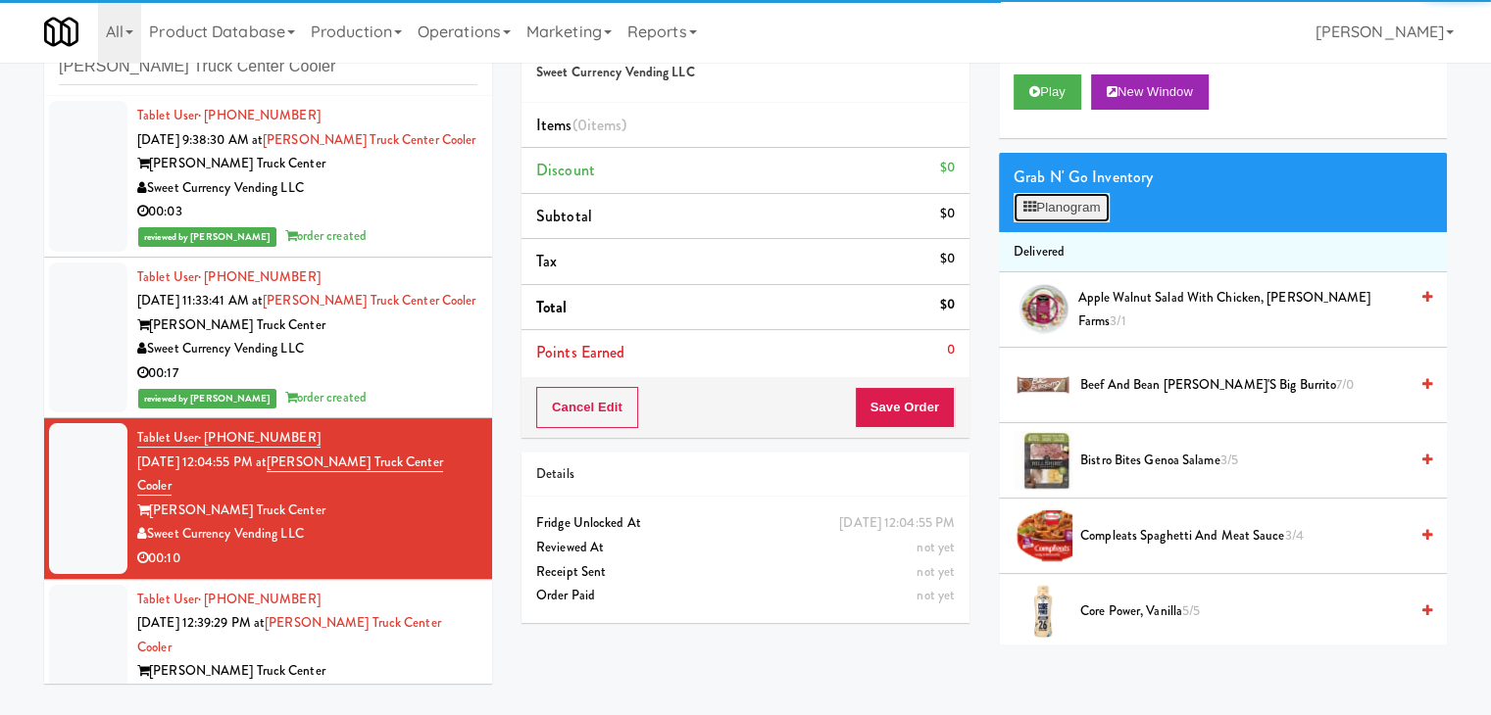
click at [1040, 197] on button "Planogram" at bounding box center [1061, 207] width 96 height 29
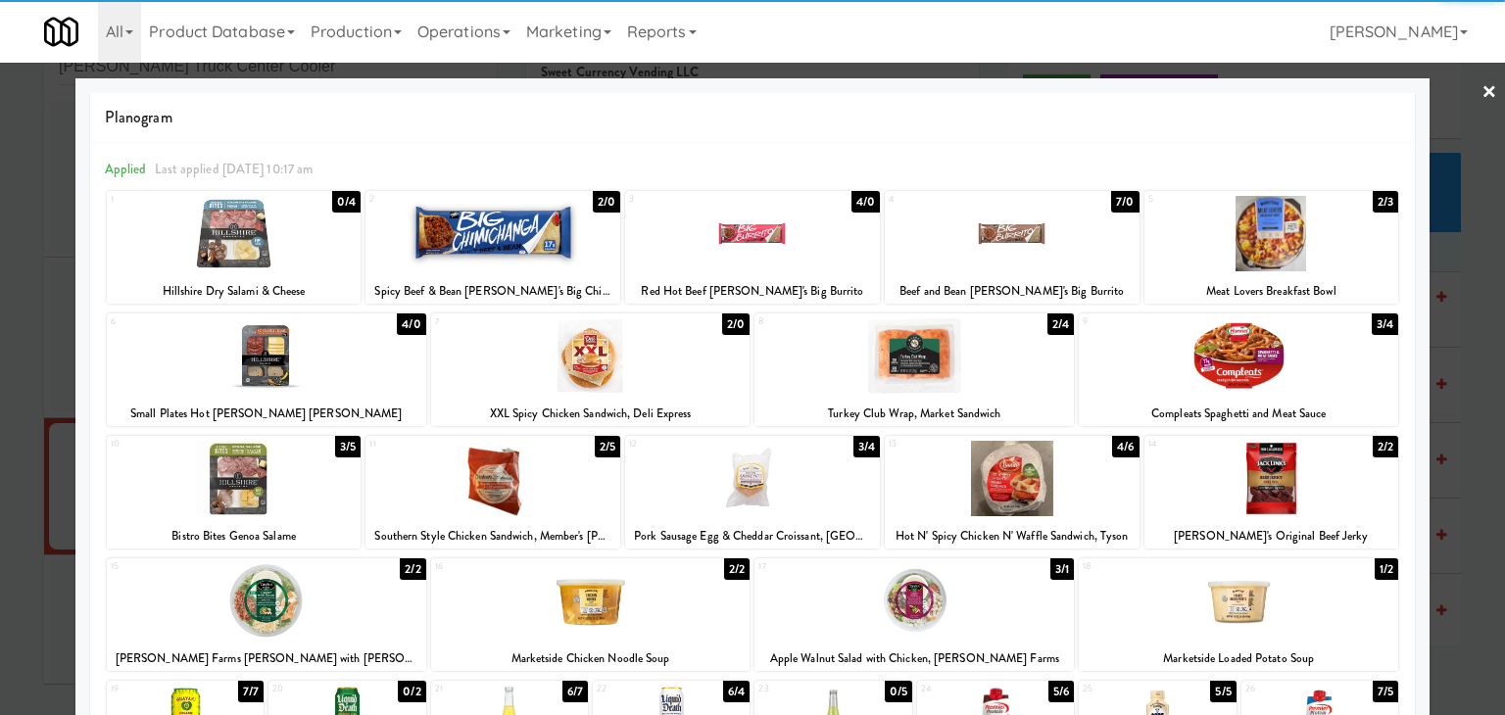
click at [260, 471] on div at bounding box center [234, 478] width 255 height 75
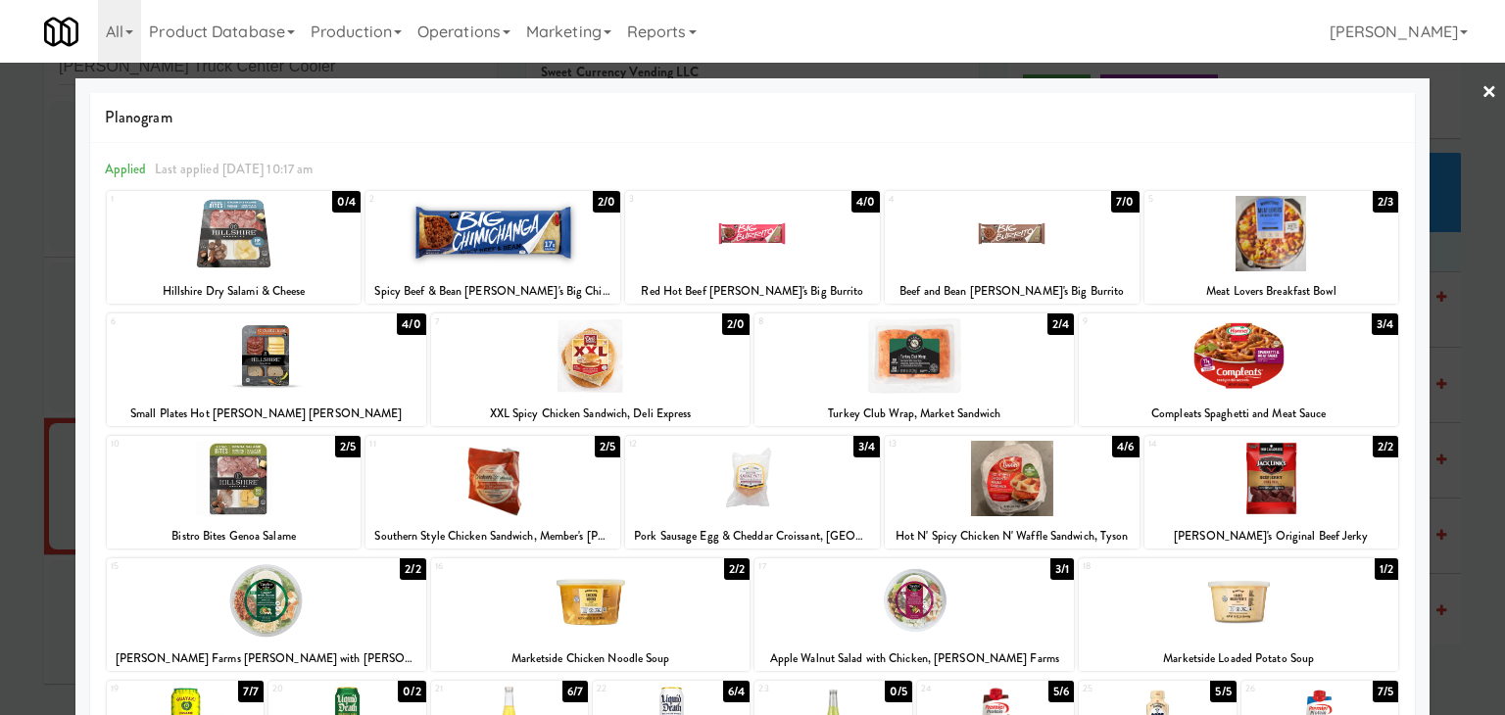
click at [529, 243] on div at bounding box center [493, 233] width 255 height 75
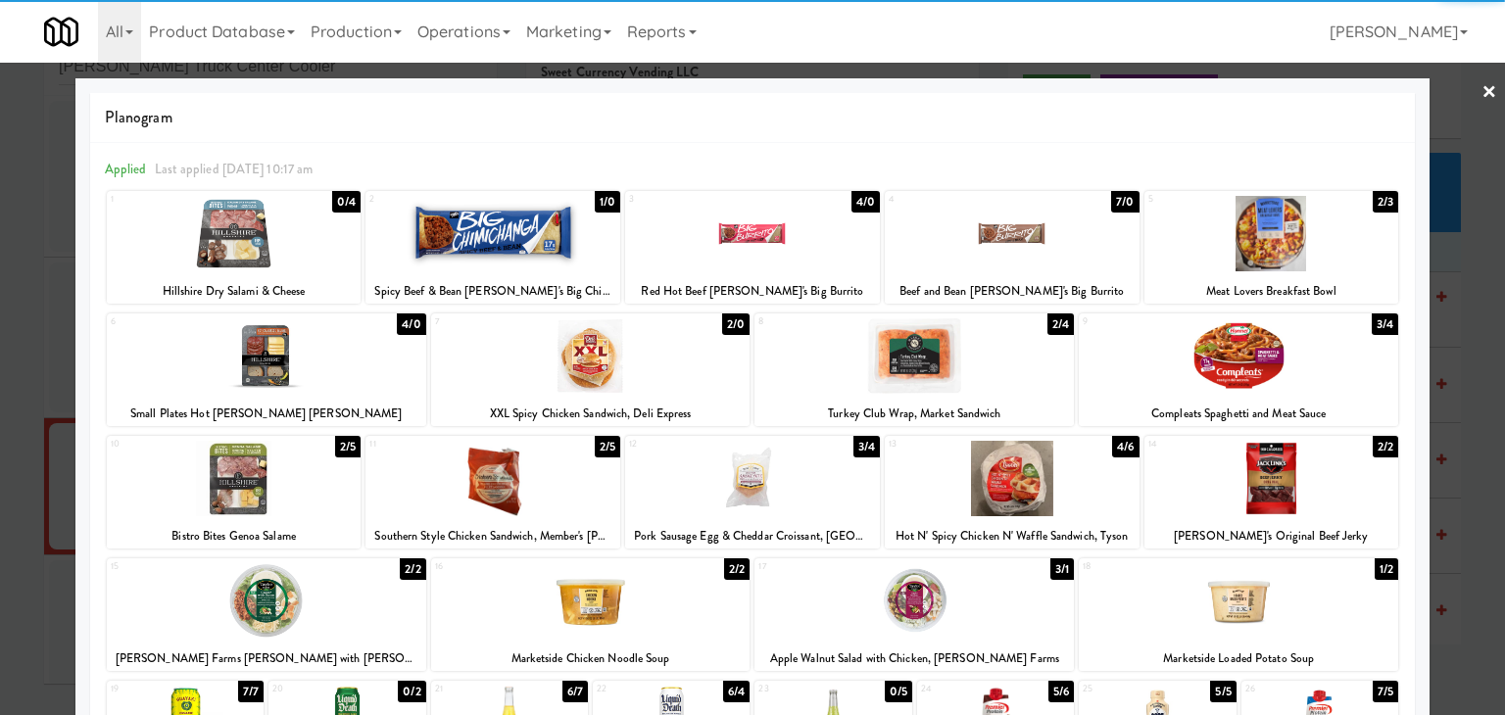
drag, startPoint x: 1474, startPoint y: 97, endPoint x: 1424, endPoint y: 98, distance: 50.0
click at [1482, 97] on link "×" at bounding box center [1490, 93] width 16 height 61
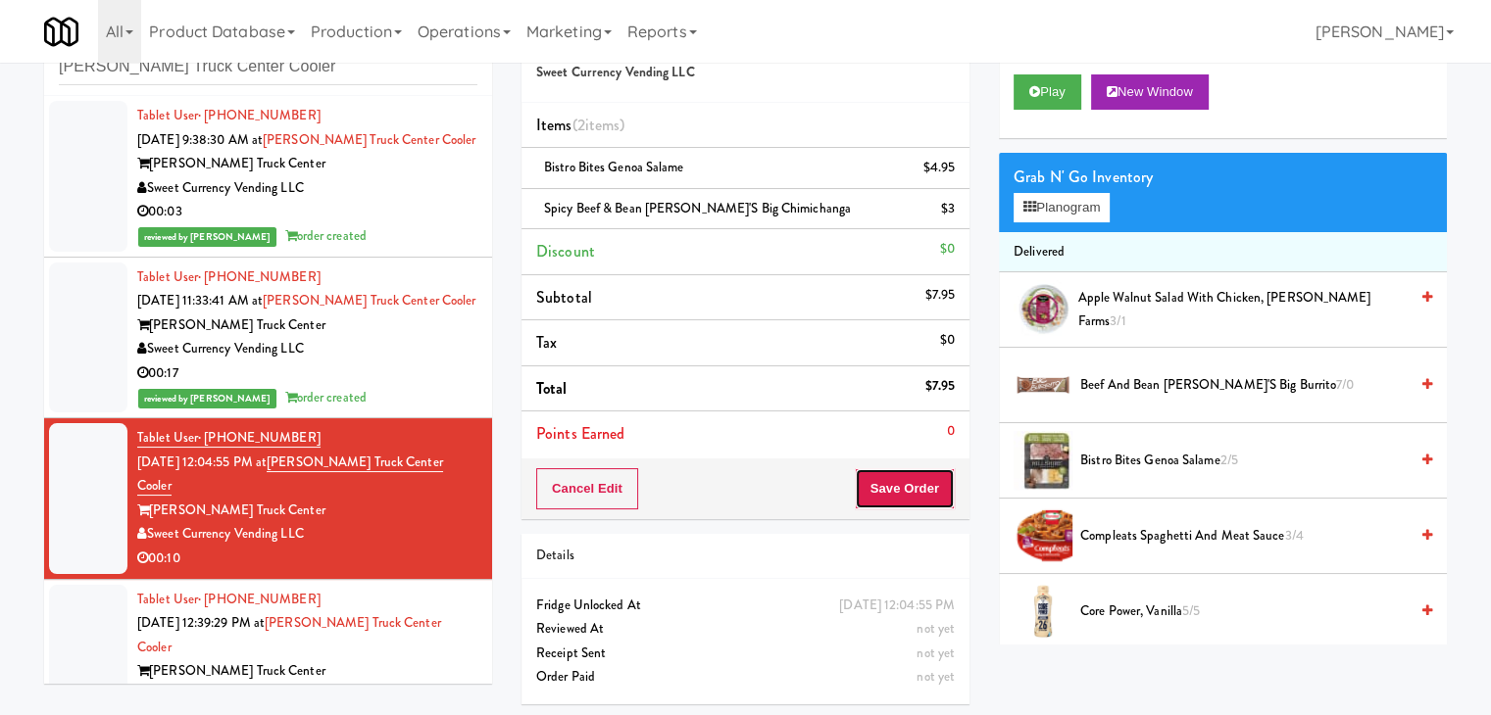
click at [869, 495] on button "Save Order" at bounding box center [905, 488] width 100 height 41
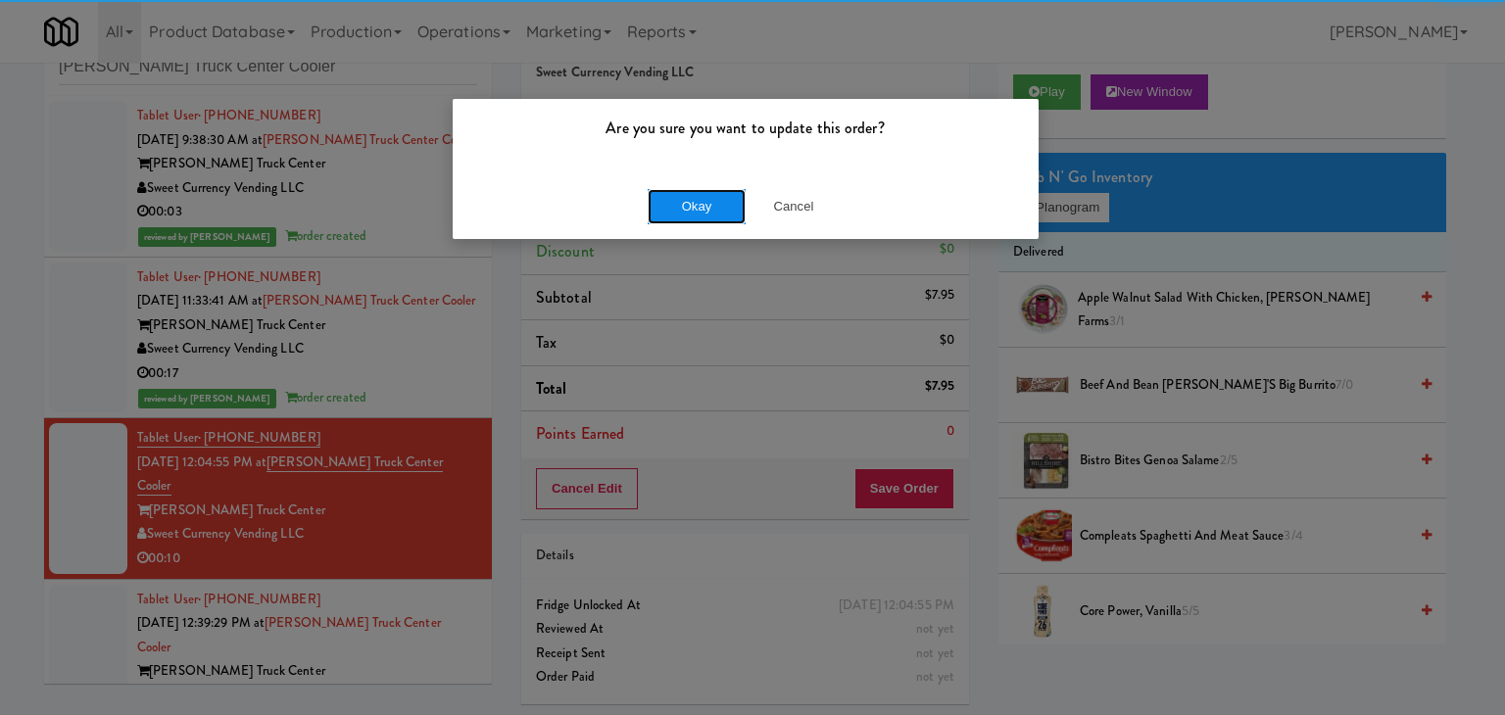
click at [696, 202] on button "Okay" at bounding box center [697, 206] width 98 height 35
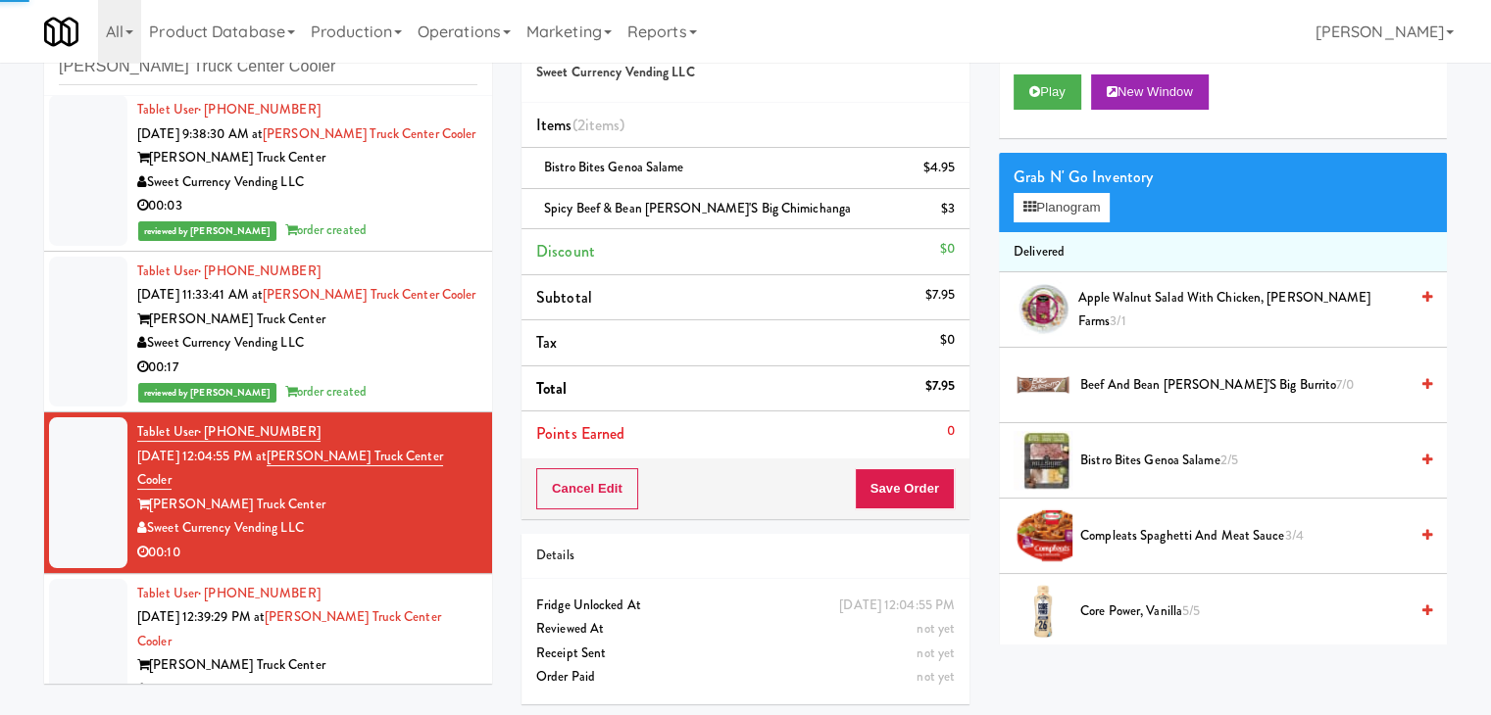
scroll to position [8, 0]
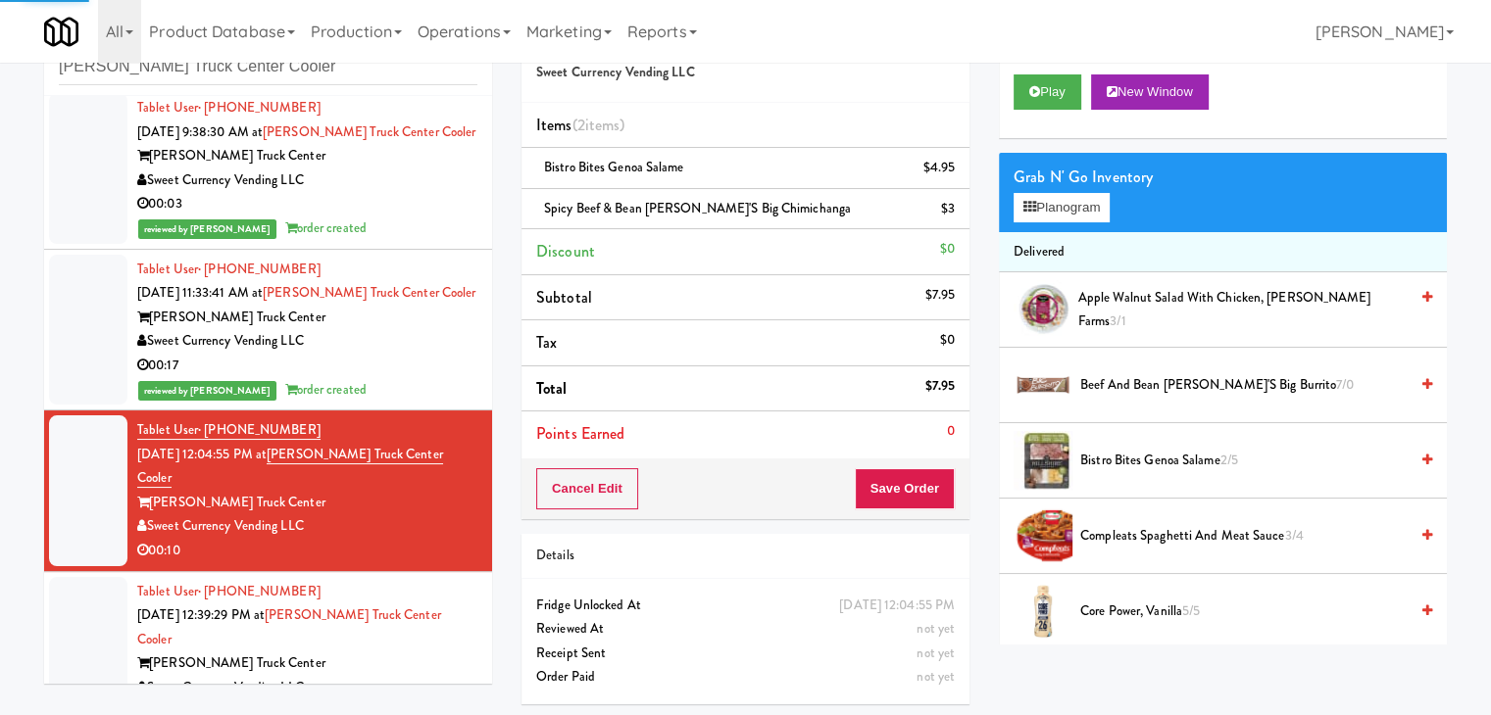
click at [404, 701] on div "00:03" at bounding box center [307, 713] width 340 height 25
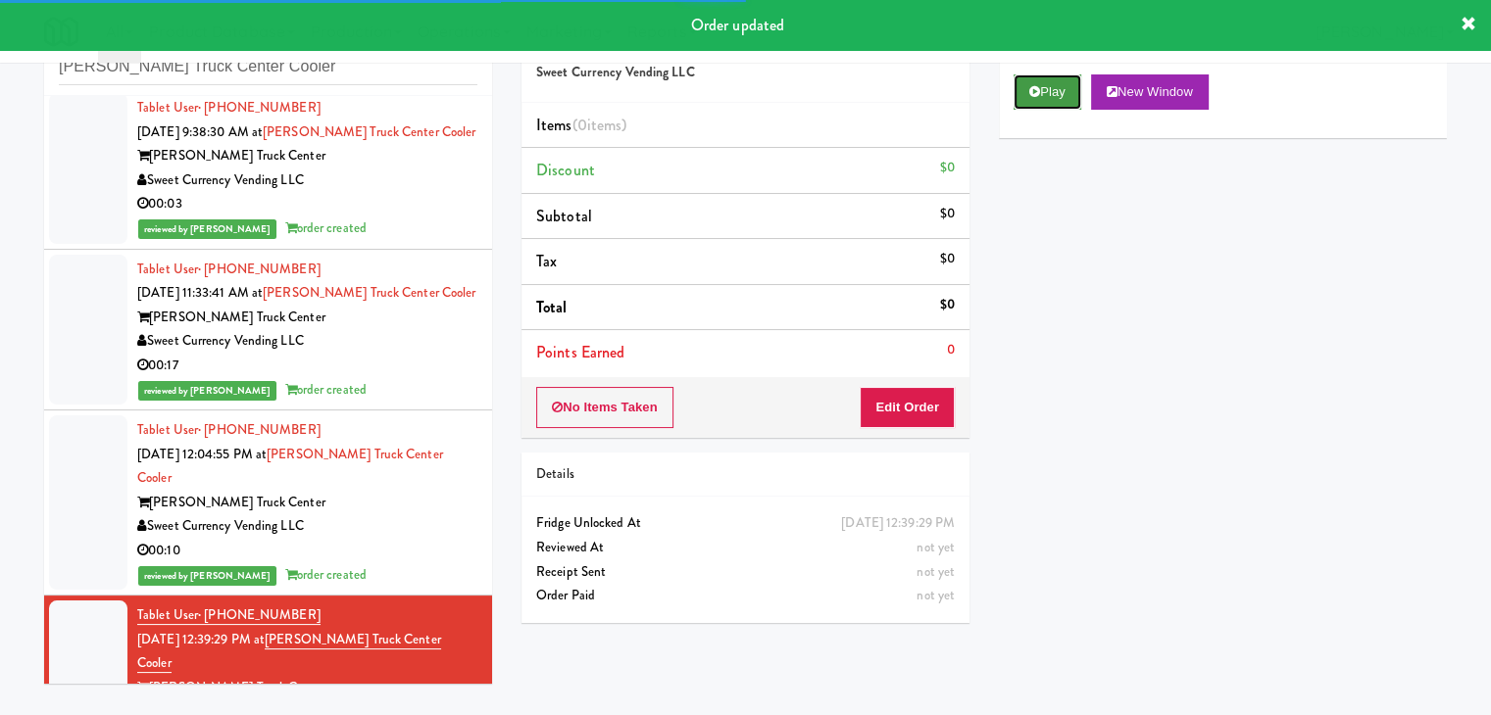
click at [1039, 91] on icon at bounding box center [1034, 91] width 11 height 13
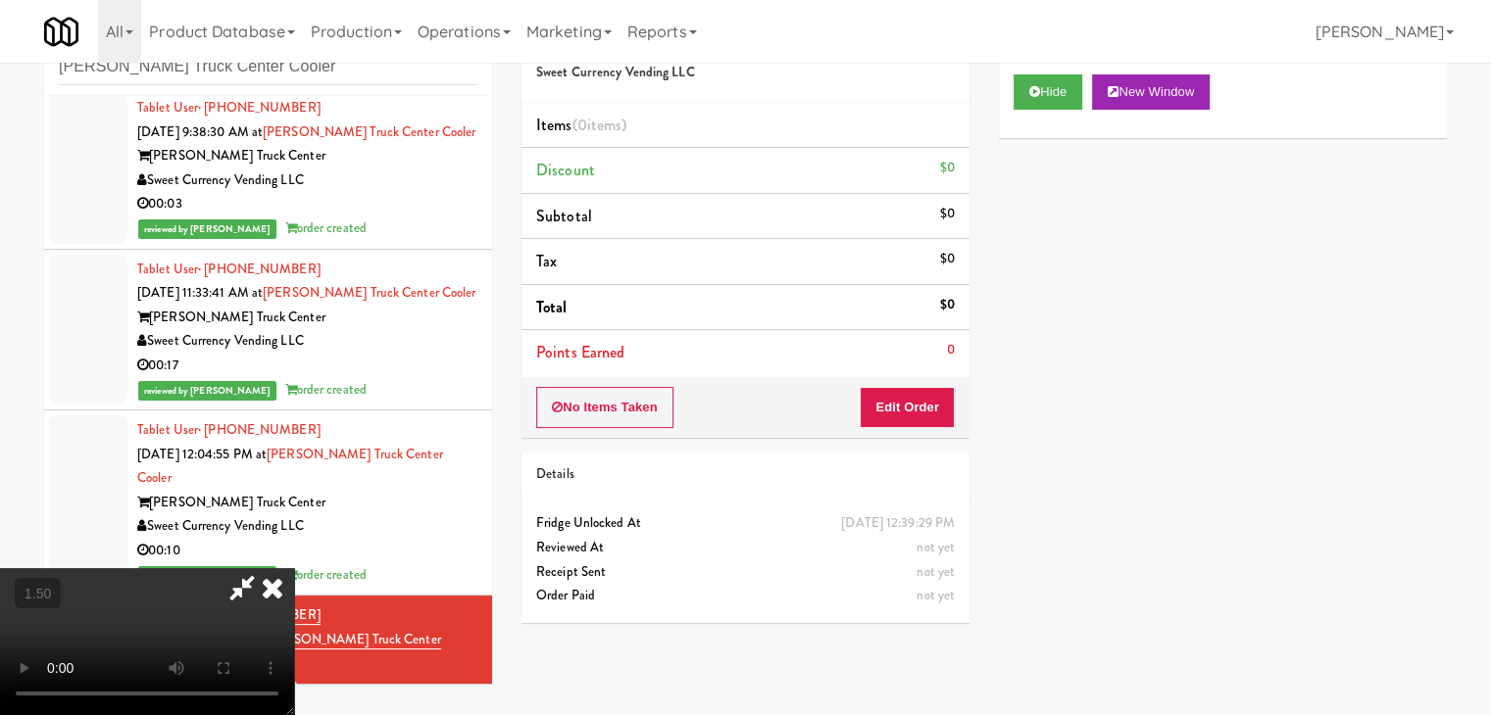
click at [294, 568] on video at bounding box center [147, 641] width 294 height 147
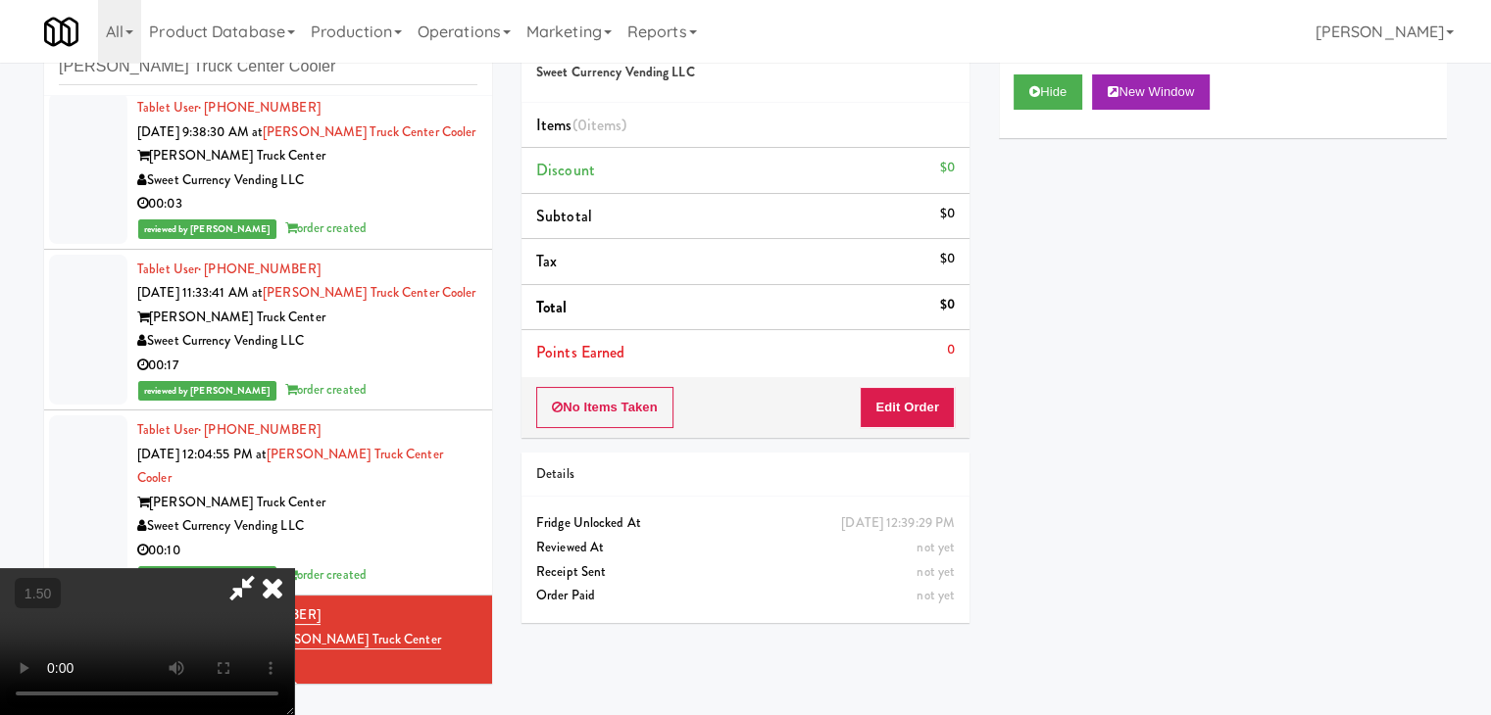
click at [294, 568] on video at bounding box center [147, 641] width 294 height 147
drag, startPoint x: 855, startPoint y: 82, endPoint x: 857, endPoint y: 95, distance: 12.9
click at [294, 568] on icon at bounding box center [272, 587] width 43 height 39
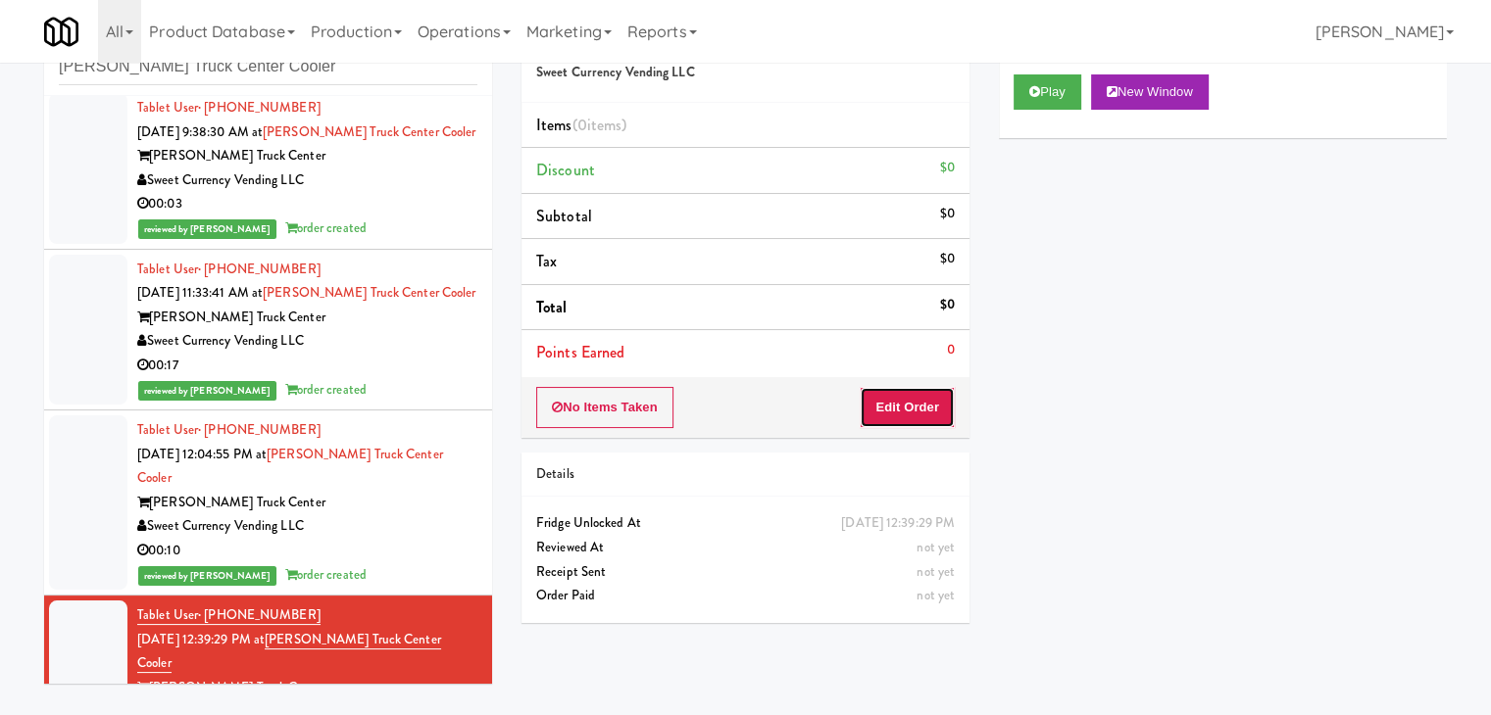
drag, startPoint x: 906, startPoint y: 401, endPoint x: 975, endPoint y: 323, distance: 104.1
click at [906, 402] on button "Edit Order" at bounding box center [906, 407] width 95 height 41
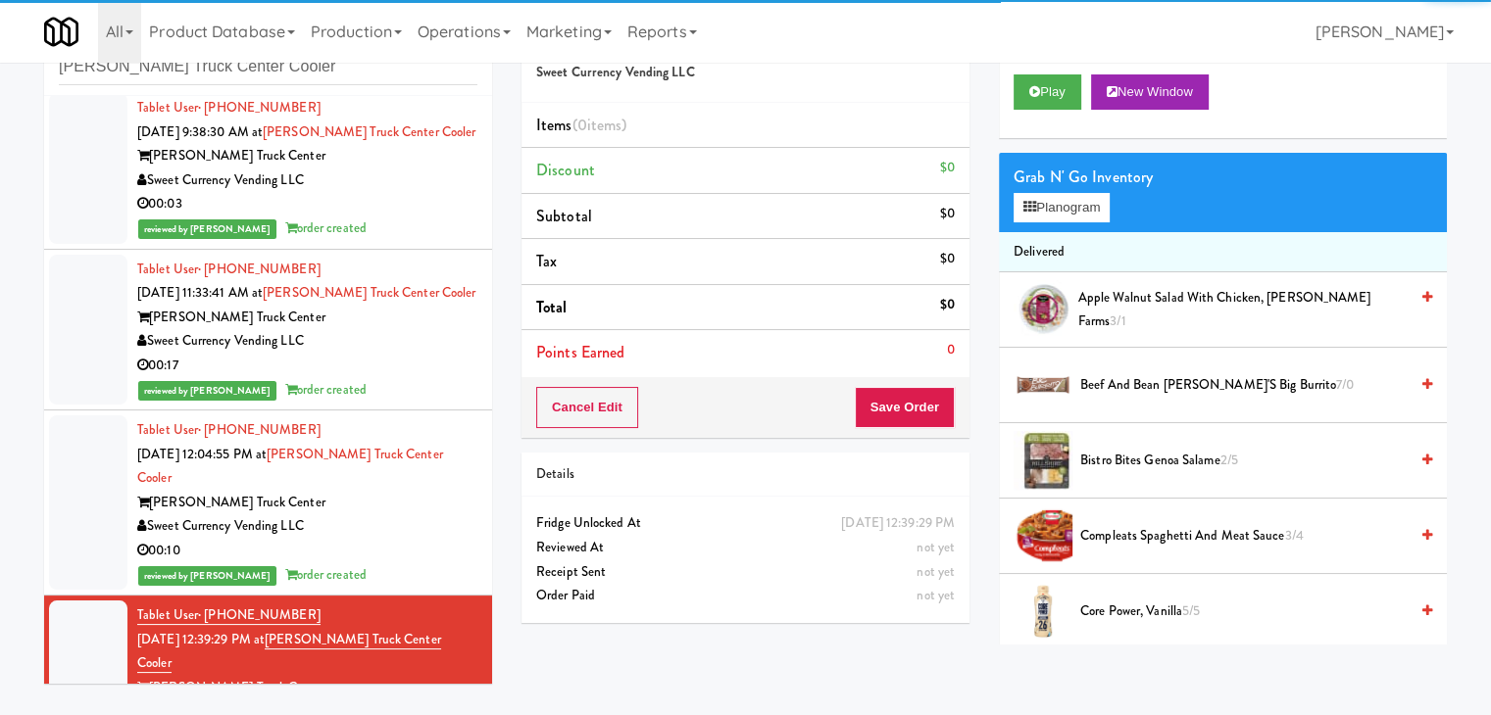
click at [1046, 221] on div "Grab N' Go Inventory Planogram" at bounding box center [1223, 192] width 448 height 79
click at [1023, 221] on button "Planogram" at bounding box center [1061, 207] width 96 height 29
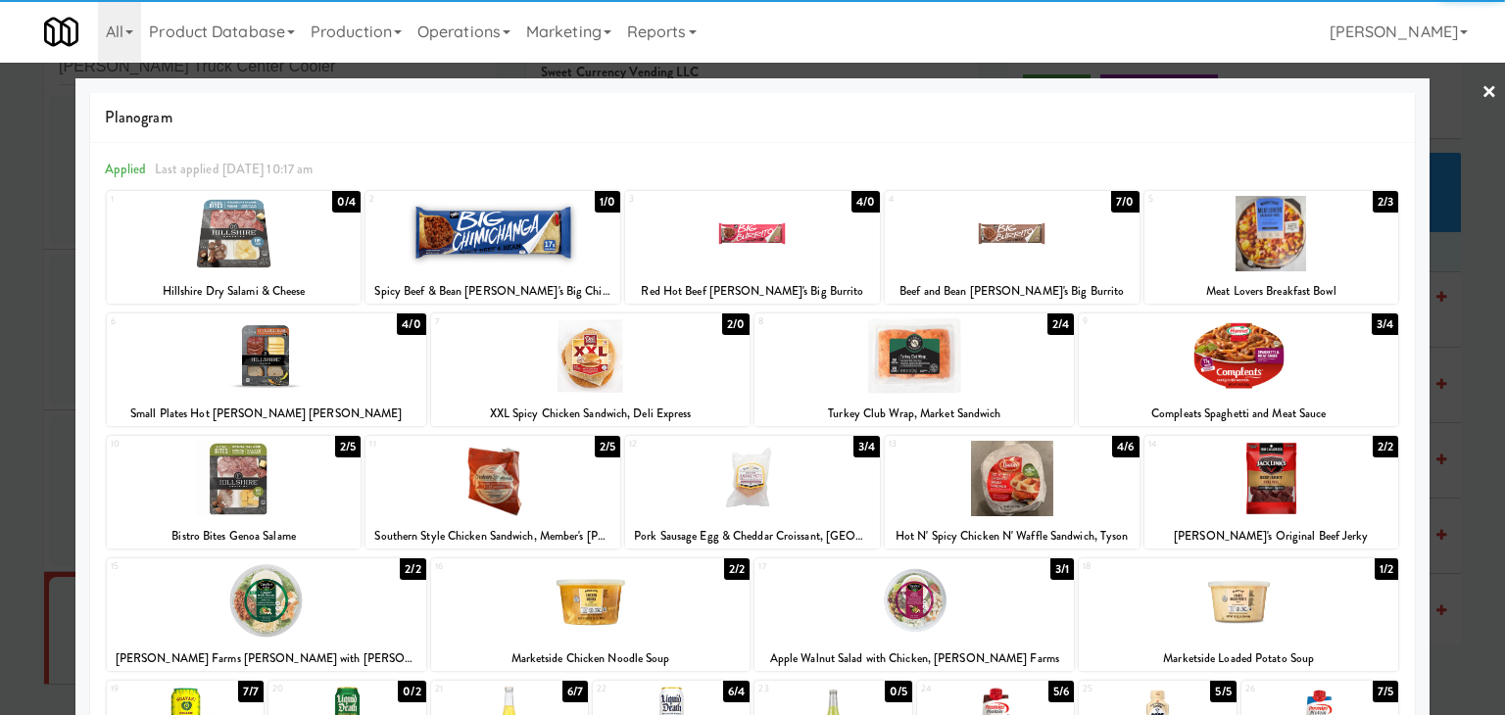
drag, startPoint x: 1253, startPoint y: 488, endPoint x: 1352, endPoint y: 435, distance: 112.2
click at [1253, 487] on div at bounding box center [1272, 478] width 255 height 75
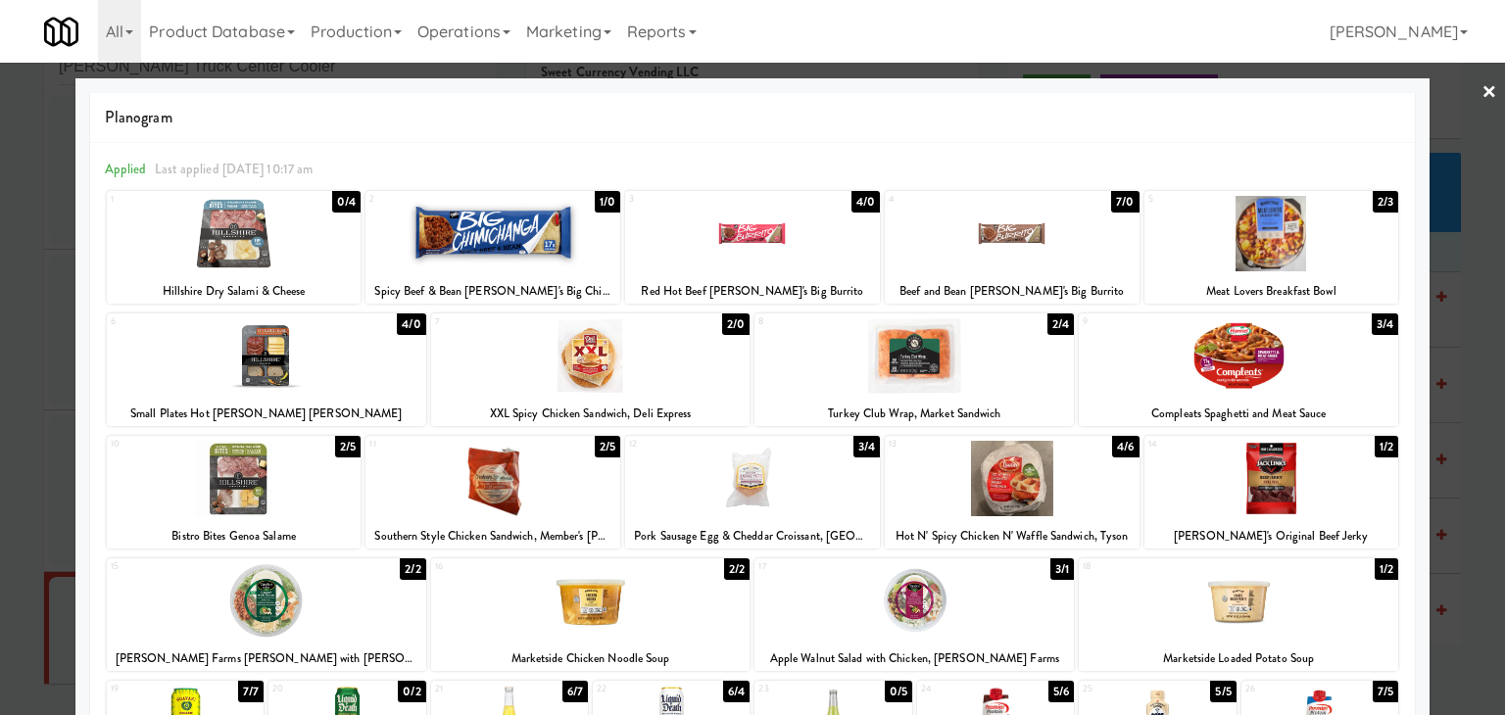
click at [1482, 92] on link "×" at bounding box center [1490, 93] width 16 height 61
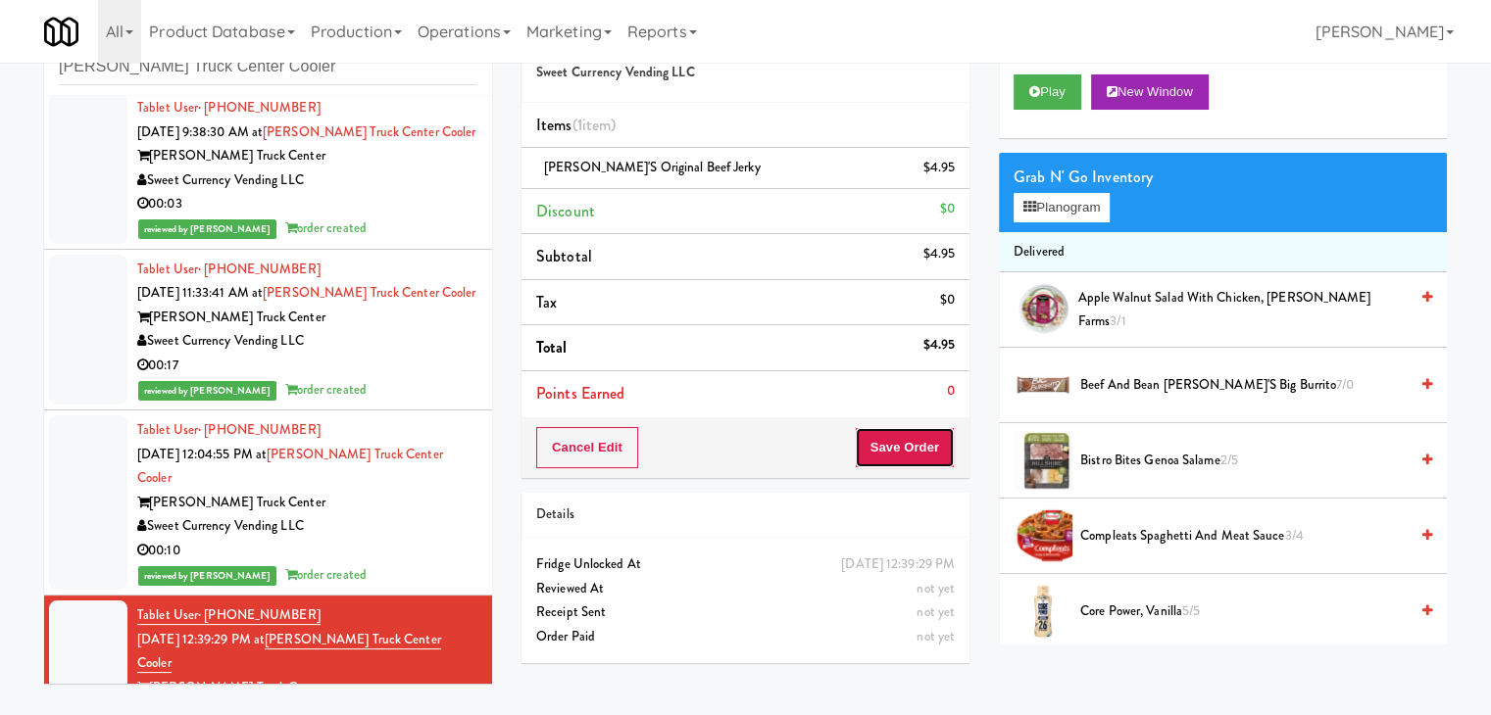
click at [907, 445] on button "Save Order" at bounding box center [905, 447] width 100 height 41
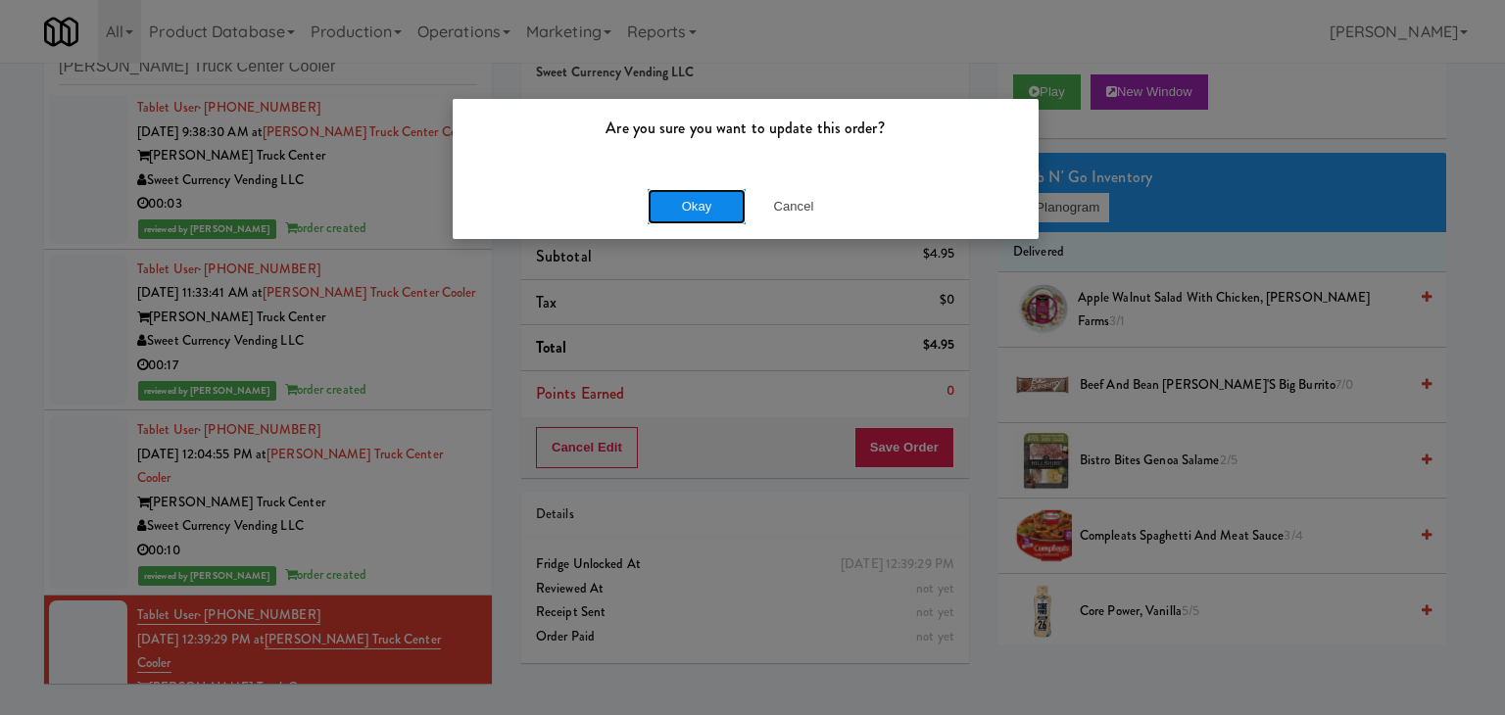
click at [723, 204] on button "Okay" at bounding box center [697, 206] width 98 height 35
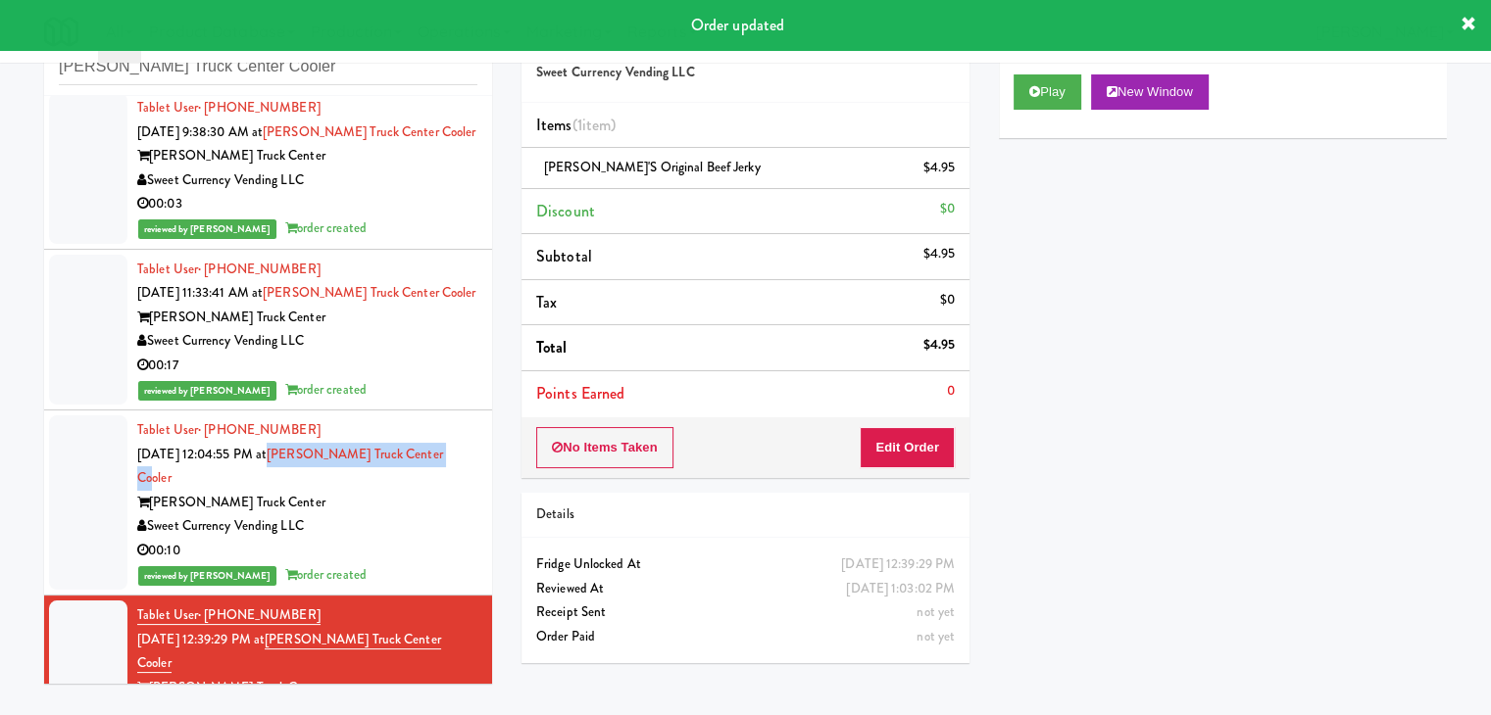
drag, startPoint x: 451, startPoint y: 454, endPoint x: 293, endPoint y: 457, distance: 157.8
click at [293, 457] on div "Tablet User · (413) 289-4797 [DATE] 12:04:55 PM at [PERSON_NAME][GEOGRAPHIC_DAT…" at bounding box center [307, 502] width 340 height 169
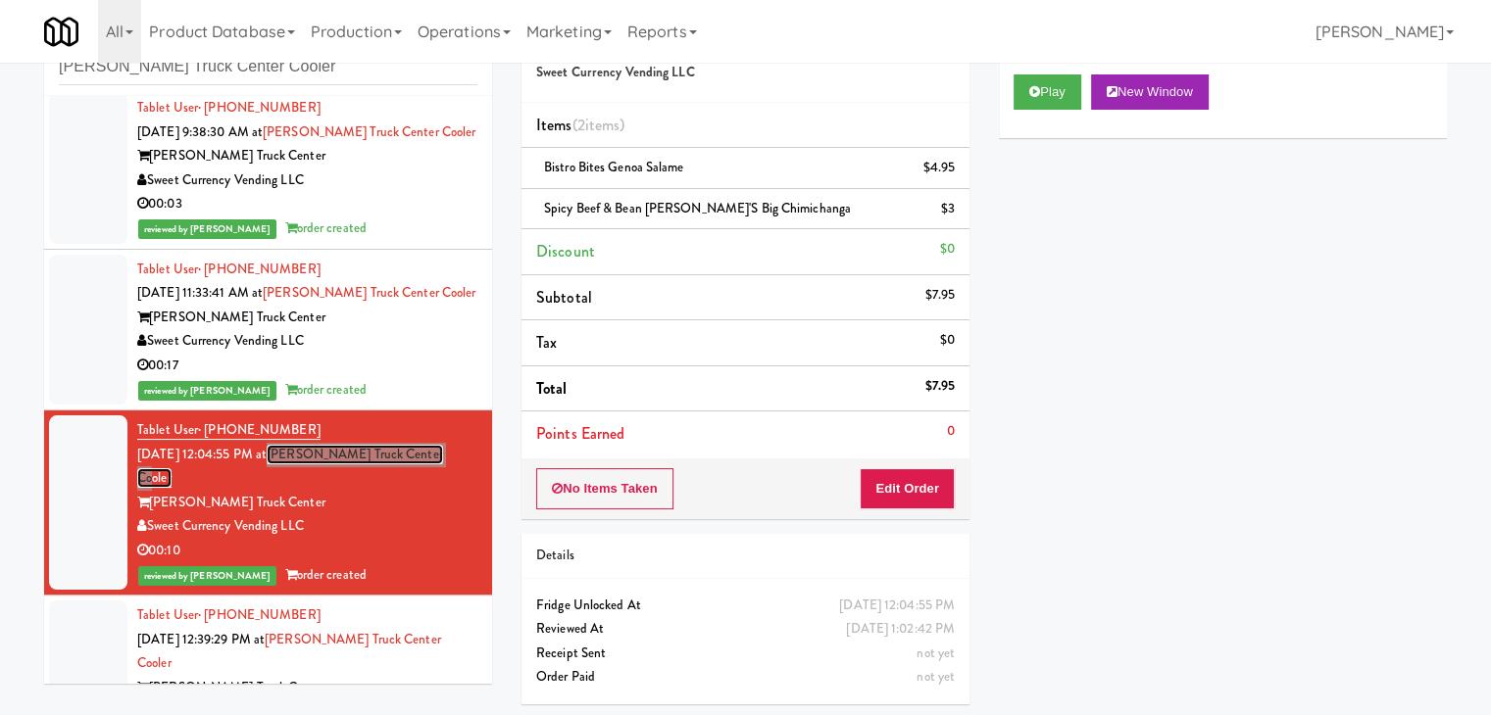
click at [379, 455] on link "[PERSON_NAME] Truck Center Cooler" at bounding box center [290, 467] width 306 height 44
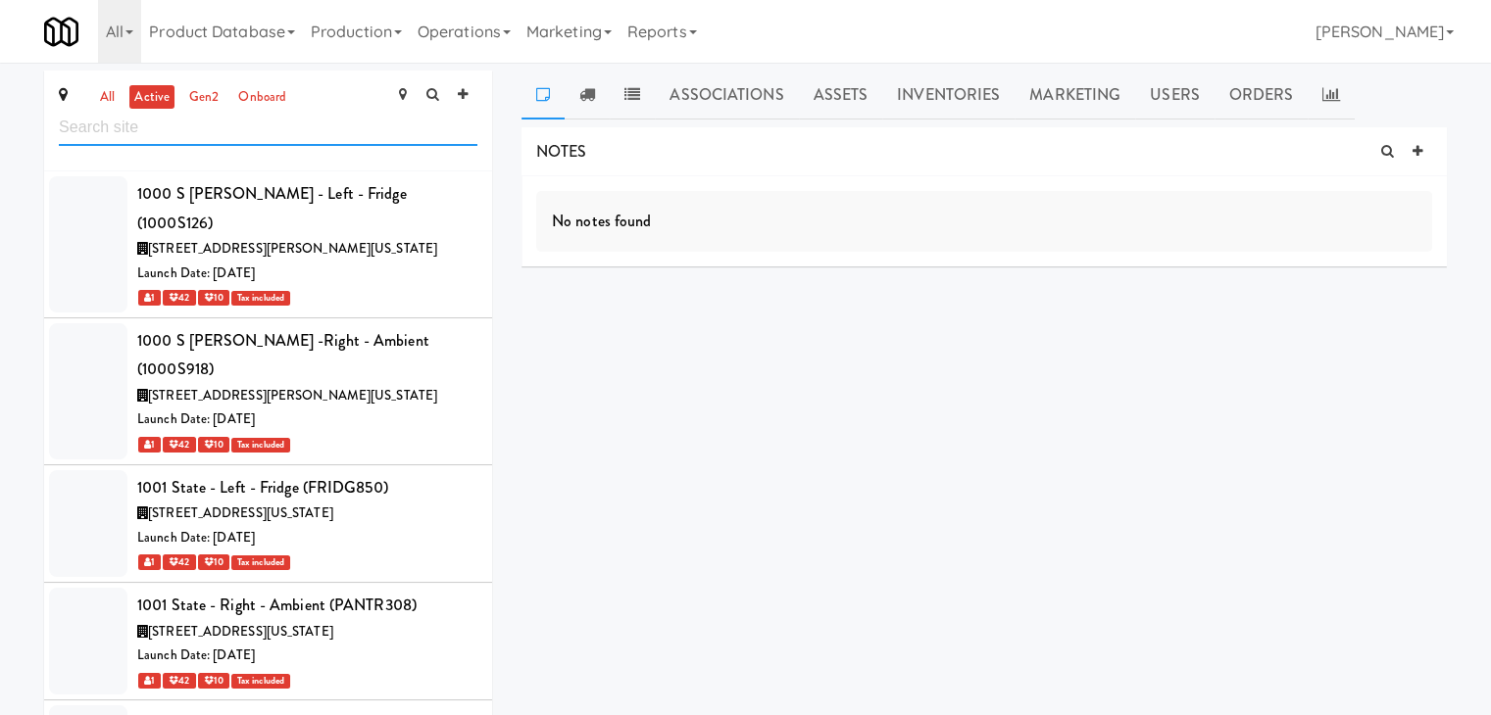
click at [186, 132] on input "text" at bounding box center [268, 128] width 418 height 36
paste input "[PERSON_NAME] Truck Center Cooler"
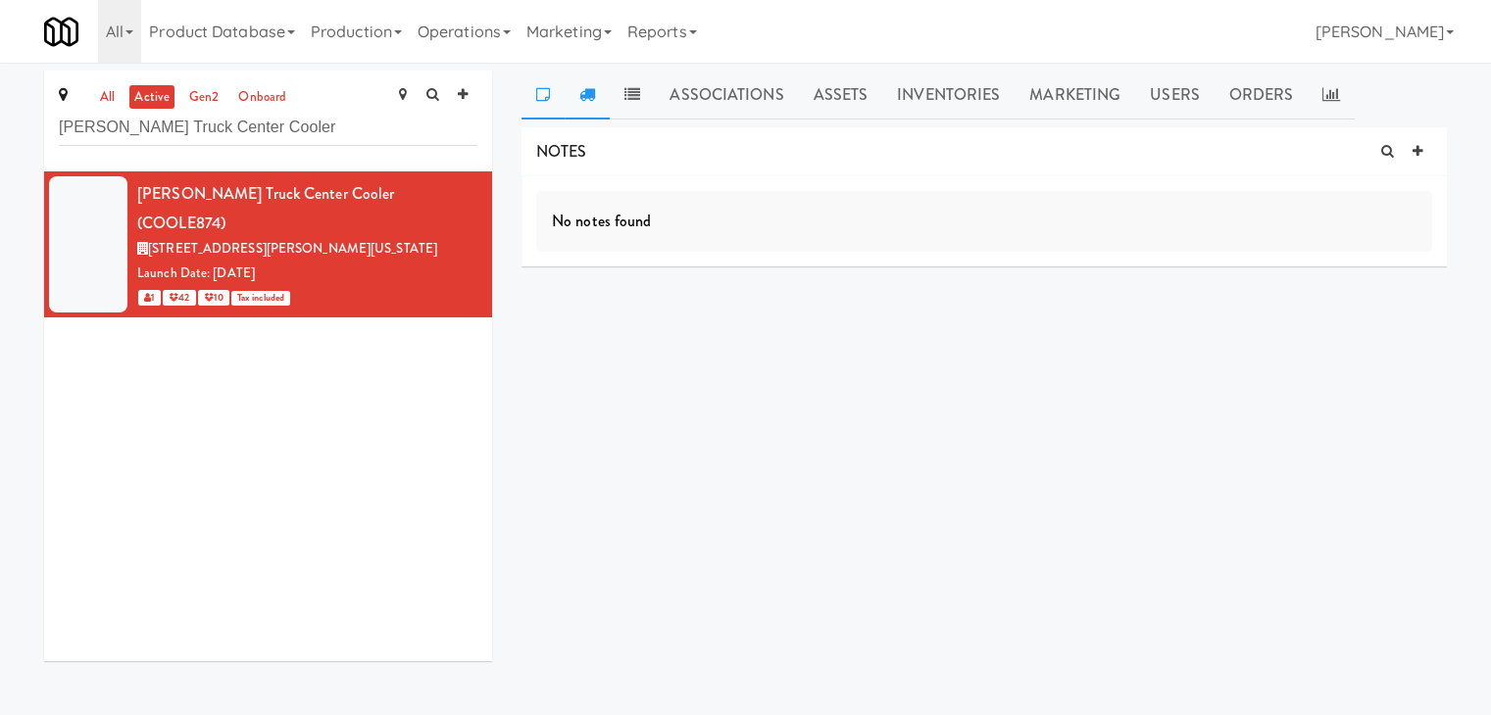
click at [591, 99] on icon at bounding box center [587, 94] width 16 height 16
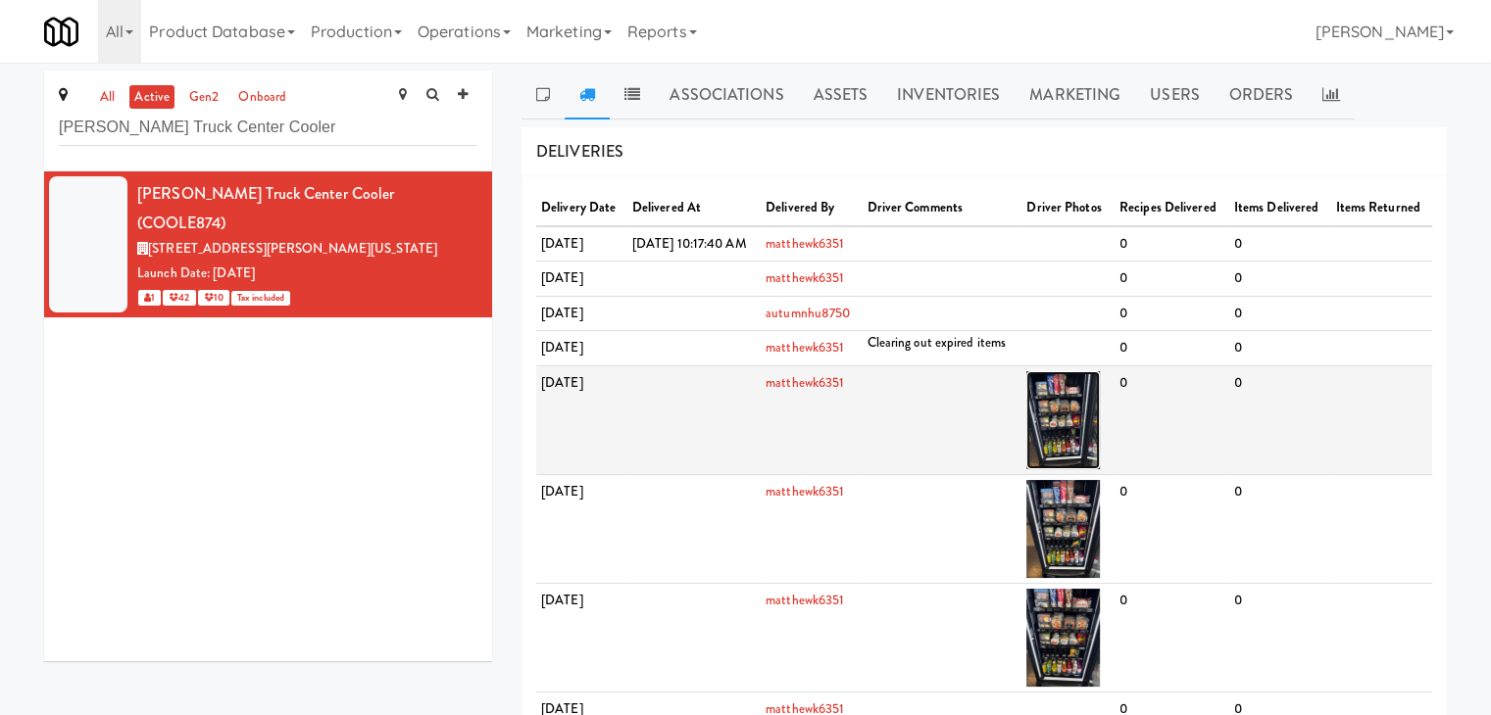
click at [1100, 469] on img at bounding box center [1063, 420] width 74 height 98
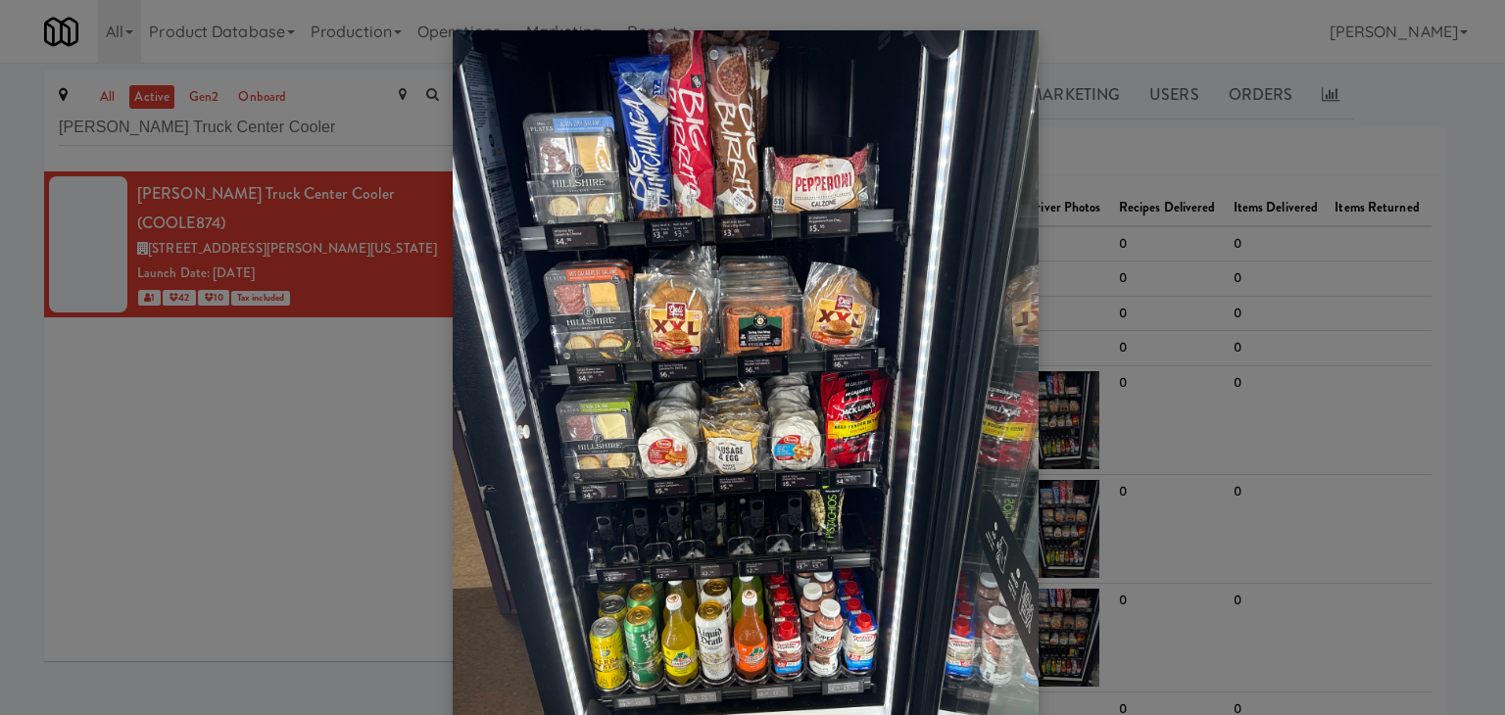
click at [858, 438] on img at bounding box center [746, 420] width 586 height 781
click at [324, 134] on div at bounding box center [752, 357] width 1505 height 715
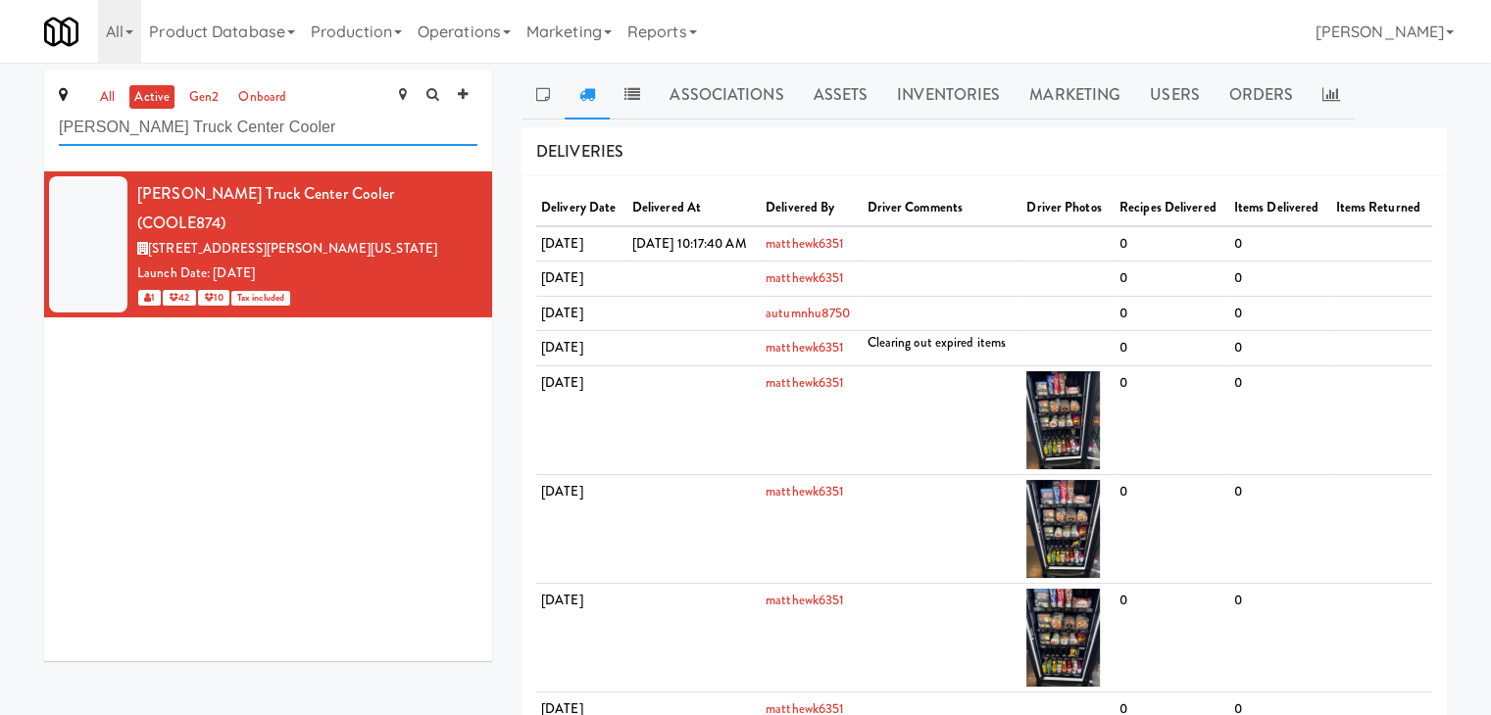
drag, startPoint x: 325, startPoint y: 129, endPoint x: 0, endPoint y: 131, distance: 325.4
click at [0, 131] on div "all active gen2 onboard [PERSON_NAME] Truck Center Cooler [PERSON_NAME] Truck C…" at bounding box center [745, 701] width 1491 height 1260
paste input "Glasshouse [GEOGRAPHIC_DATA] -Coke"
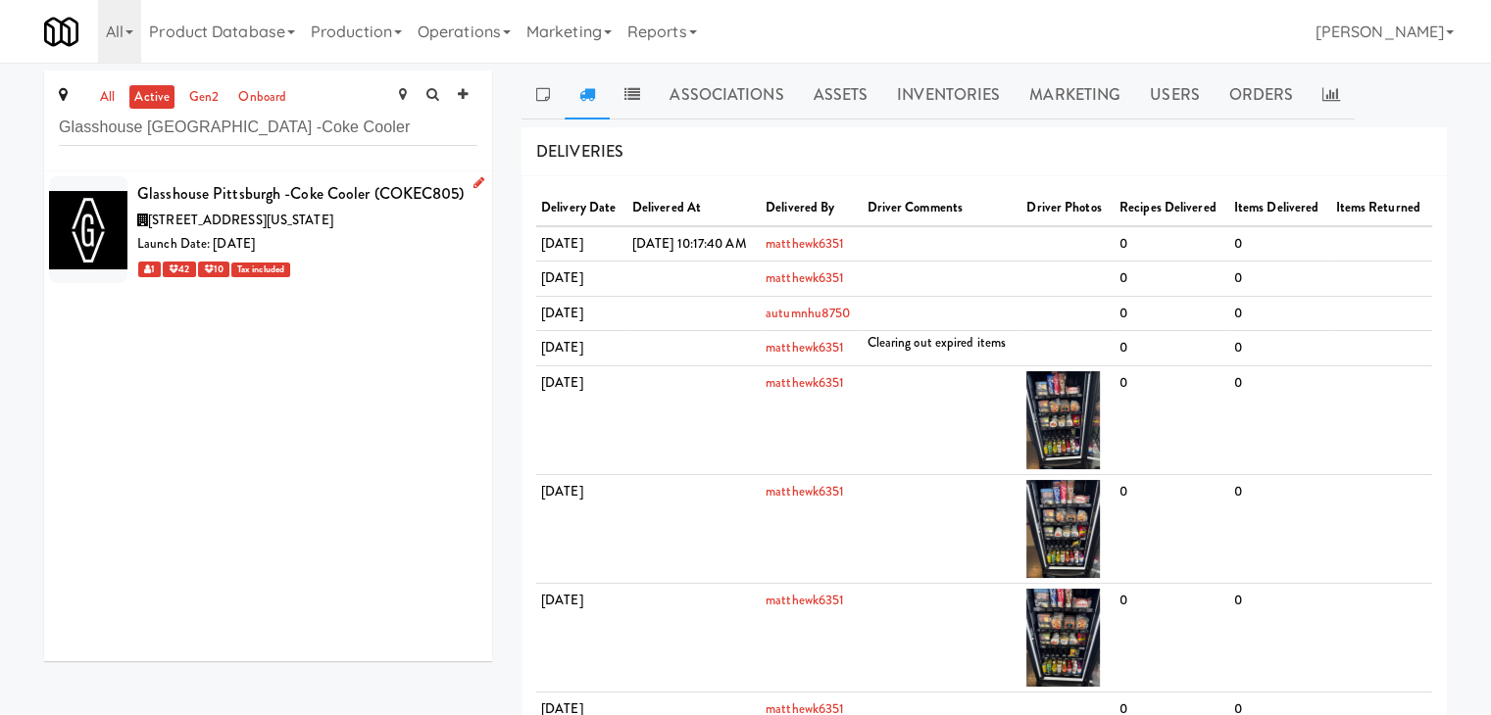
click at [384, 281] on li "Glasshouse [GEOGRAPHIC_DATA] -Coke Cooler (COKEC805) [STREET_ADDRESS][US_STATE]…" at bounding box center [268, 230] width 448 height 117
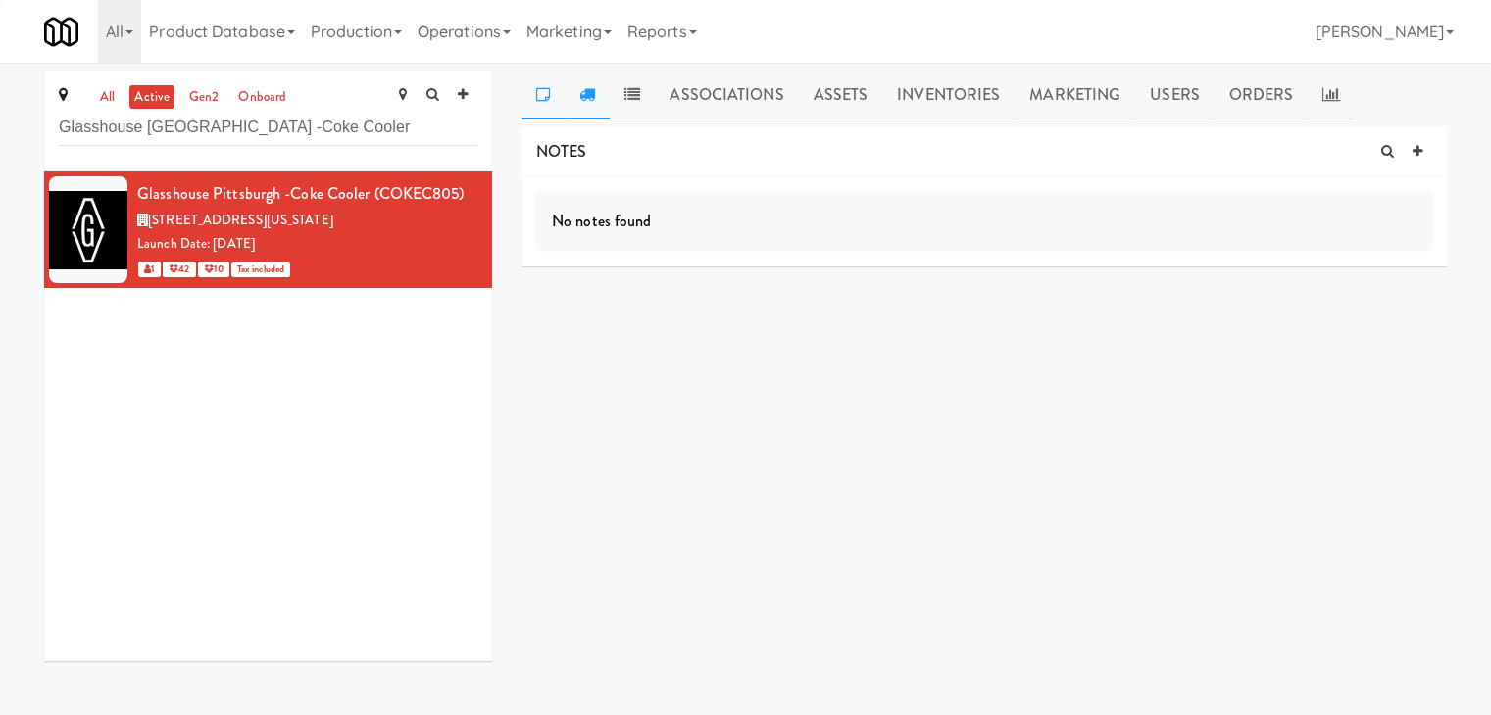
click at [584, 100] on icon at bounding box center [587, 94] width 16 height 16
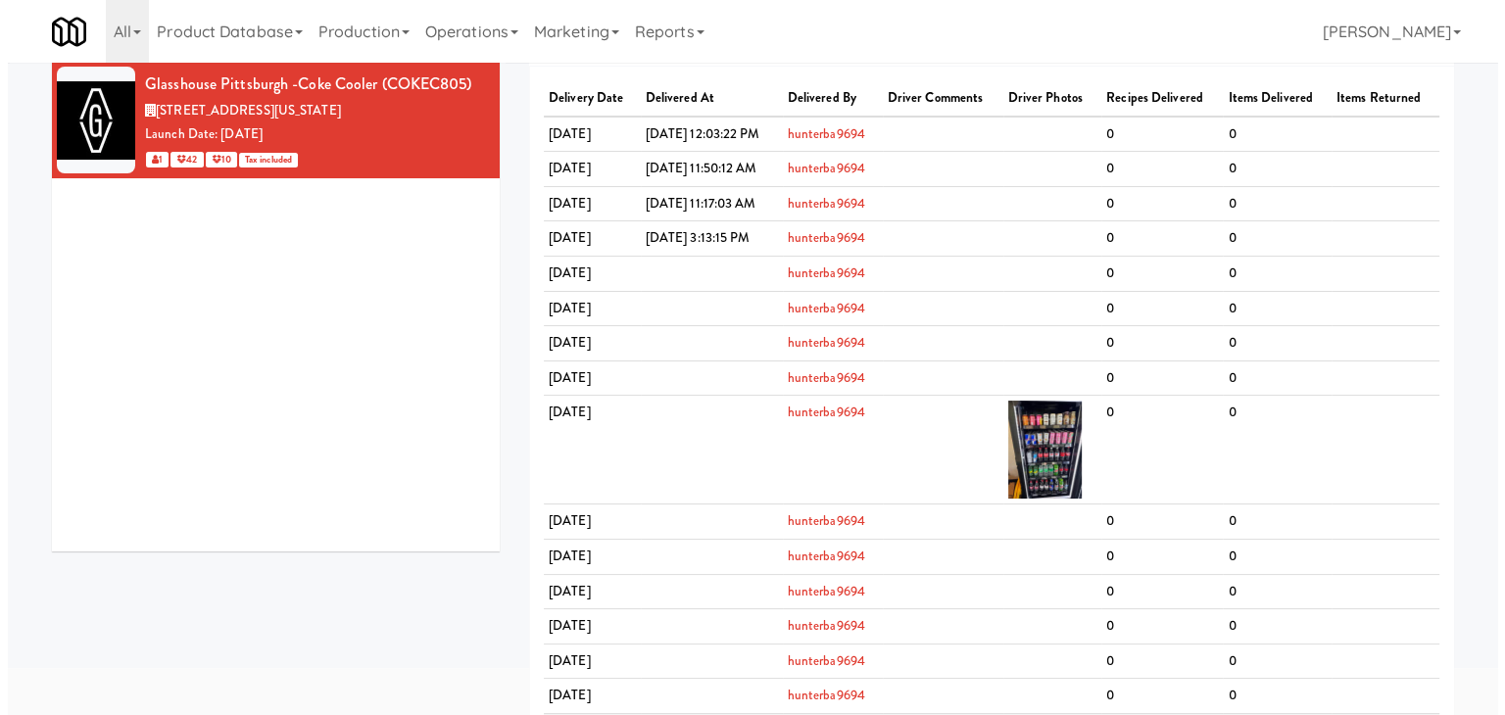
scroll to position [98, 0]
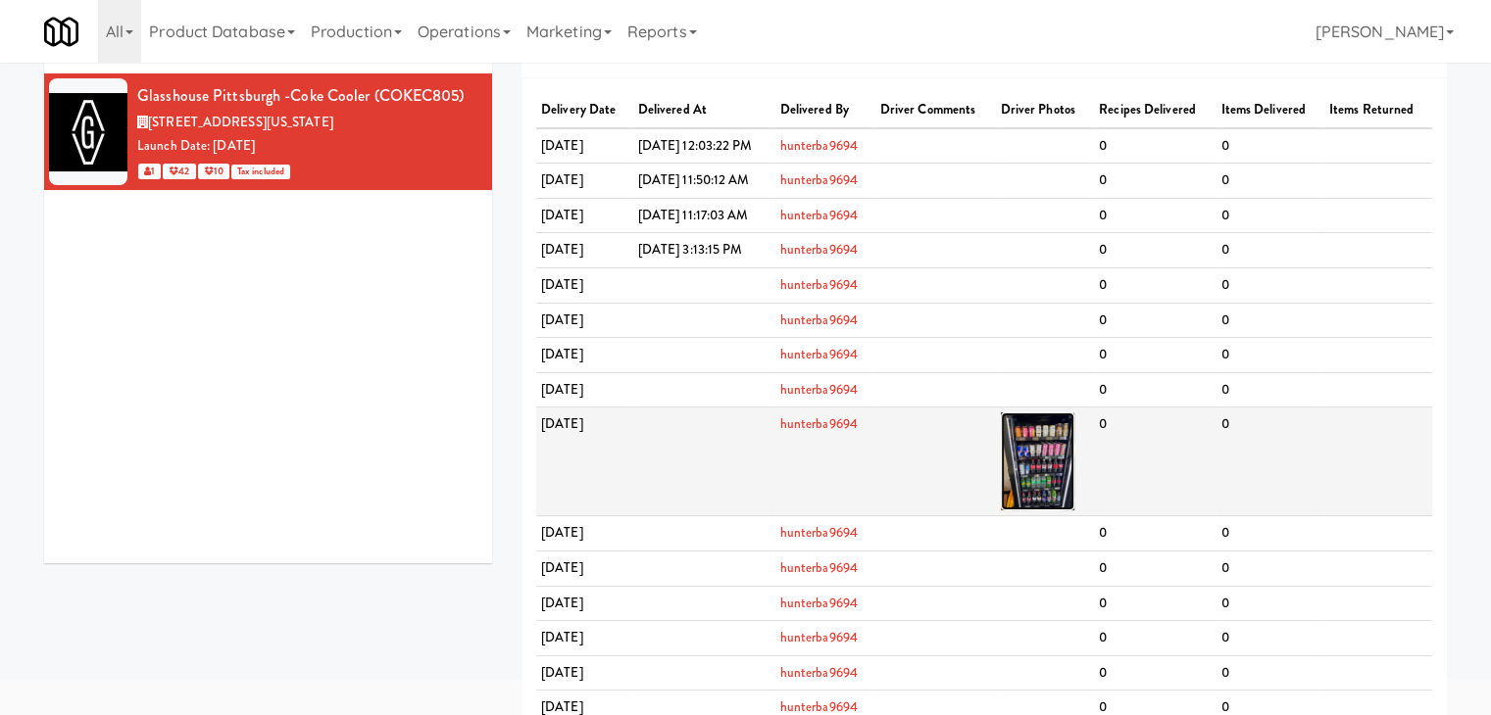
click at [1074, 511] on img at bounding box center [1038, 462] width 74 height 98
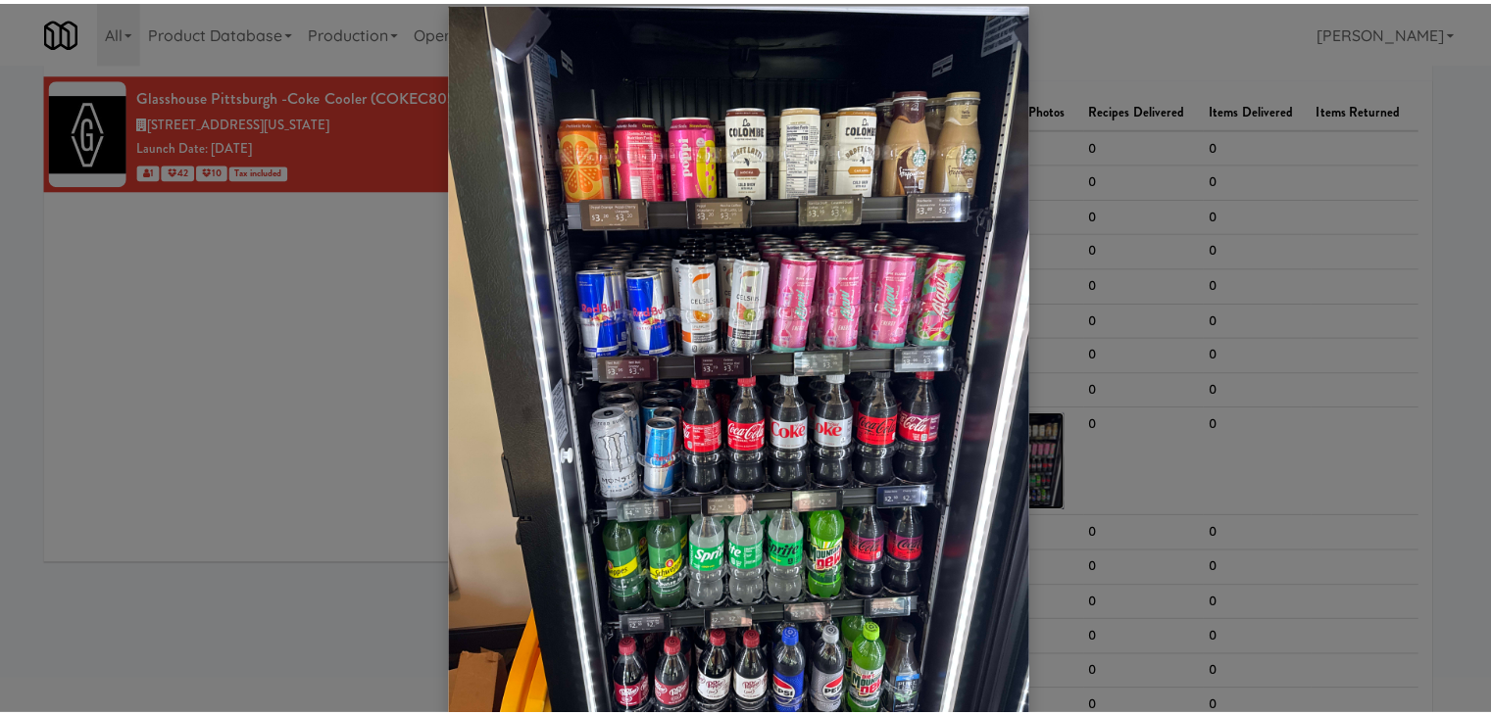
scroll to position [0, 0]
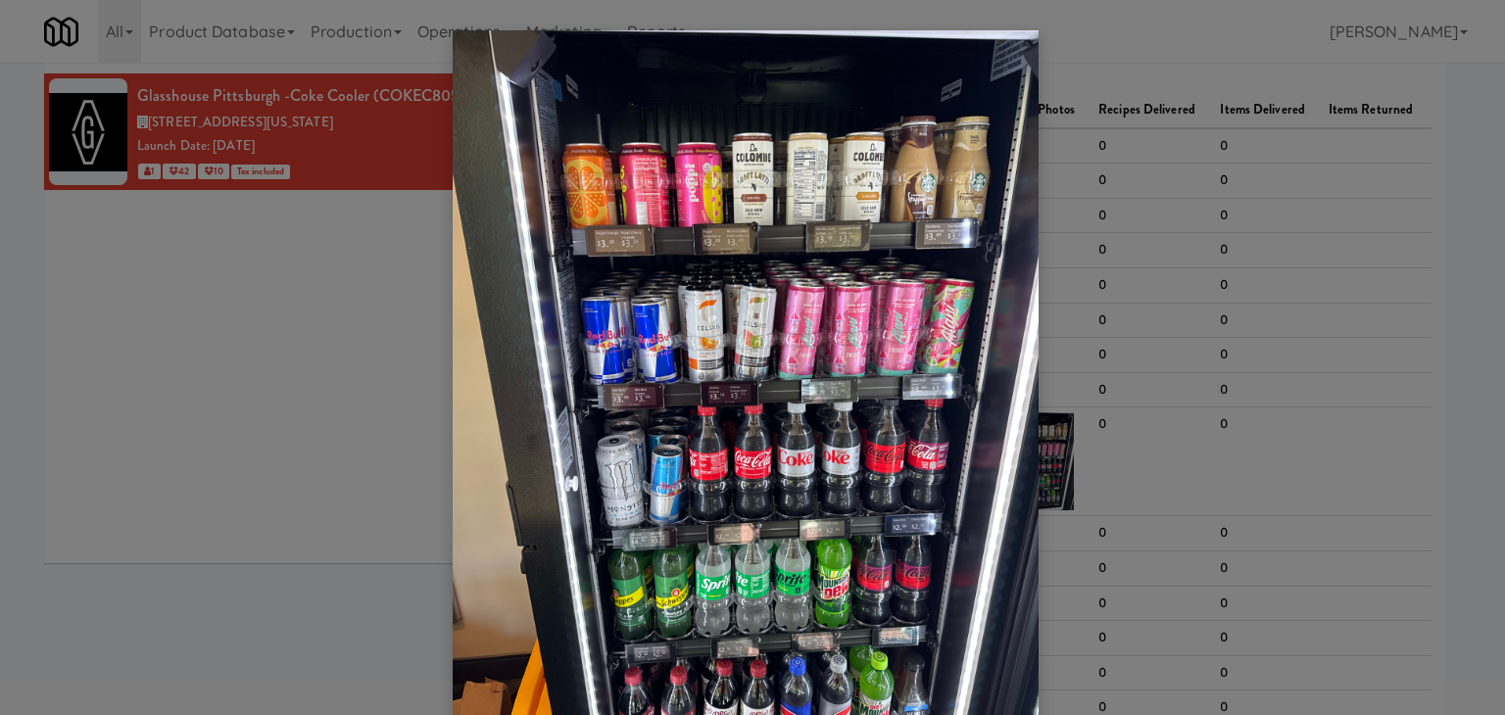
click at [232, 319] on div at bounding box center [752, 357] width 1505 height 715
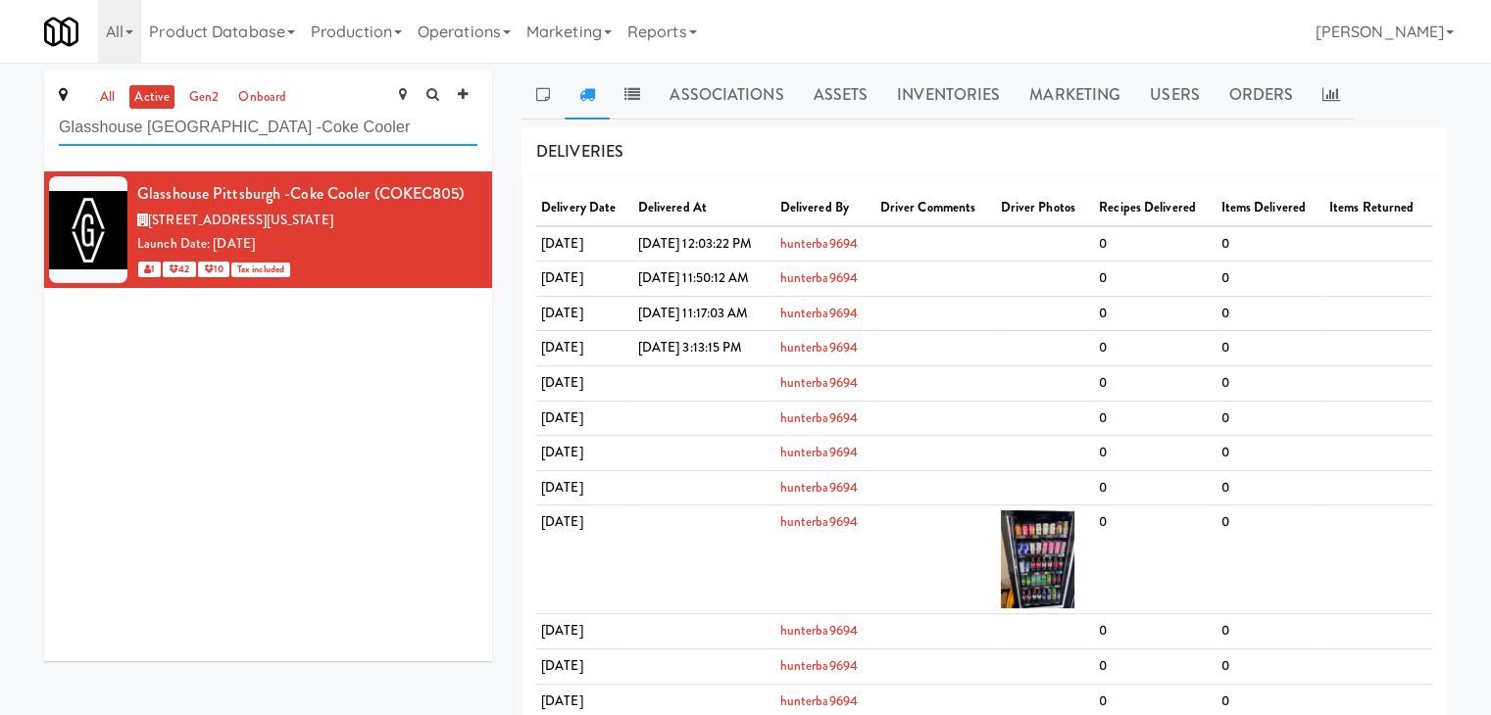
drag, startPoint x: 346, startPoint y: 130, endPoint x: 28, endPoint y: 124, distance: 317.6
click at [29, 124] on div "all active gen2 onboard Glasshouse [GEOGRAPHIC_DATA] -Coke Cooler Glasshouse [G…" at bounding box center [267, 374] width 477 height 606
paste input "Rising Sun - Food"
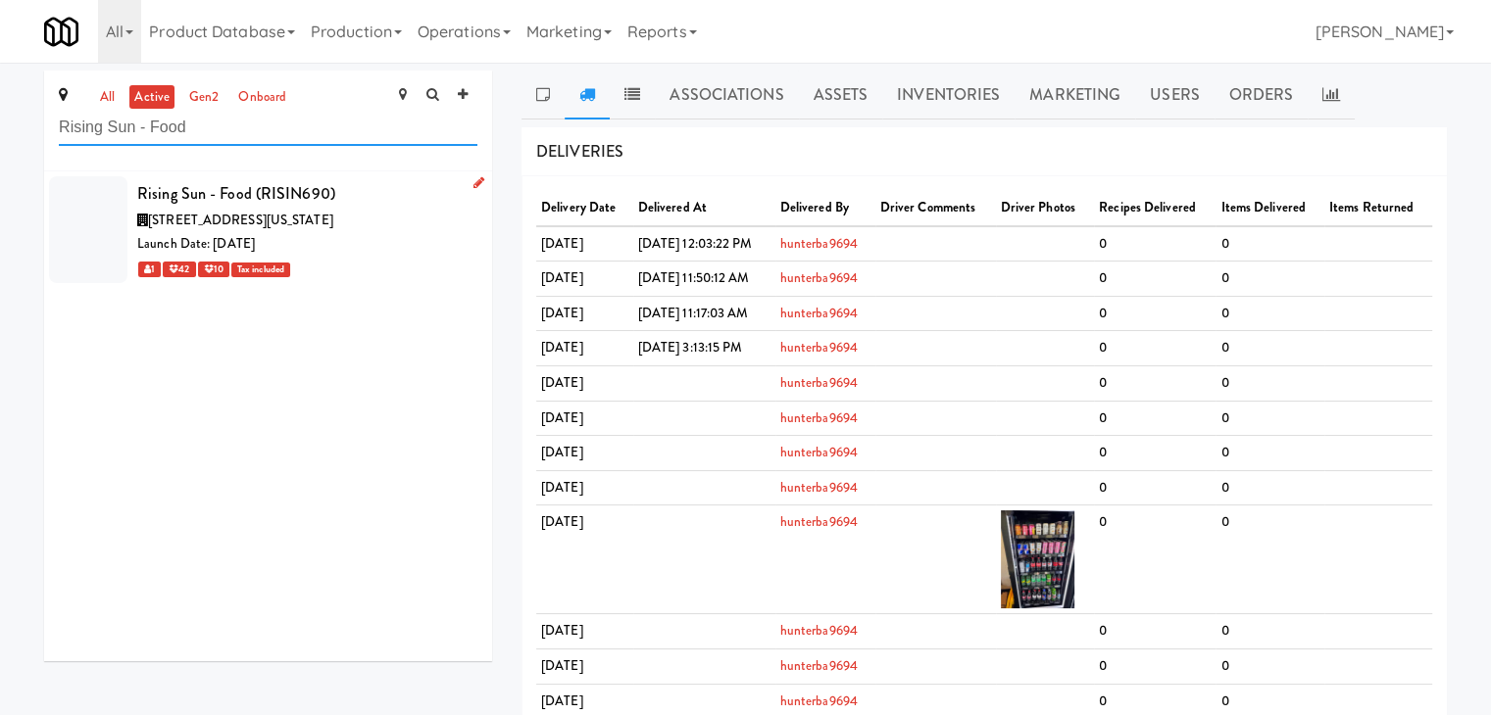
type input "Rising Sun - Food"
click at [365, 246] on div "Launch Date: [DATE]" at bounding box center [307, 244] width 340 height 25
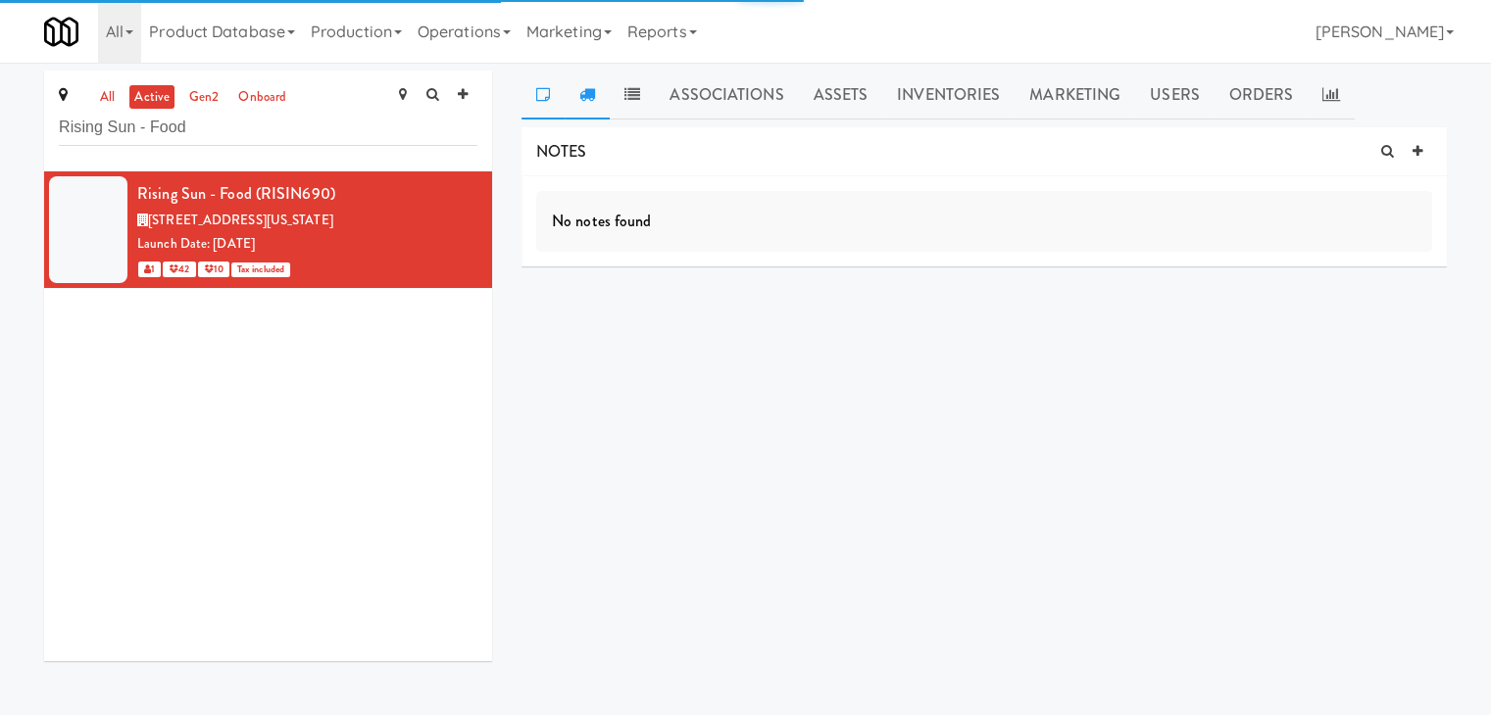
click at [591, 95] on icon at bounding box center [587, 94] width 16 height 16
